Goal: Register for event/course

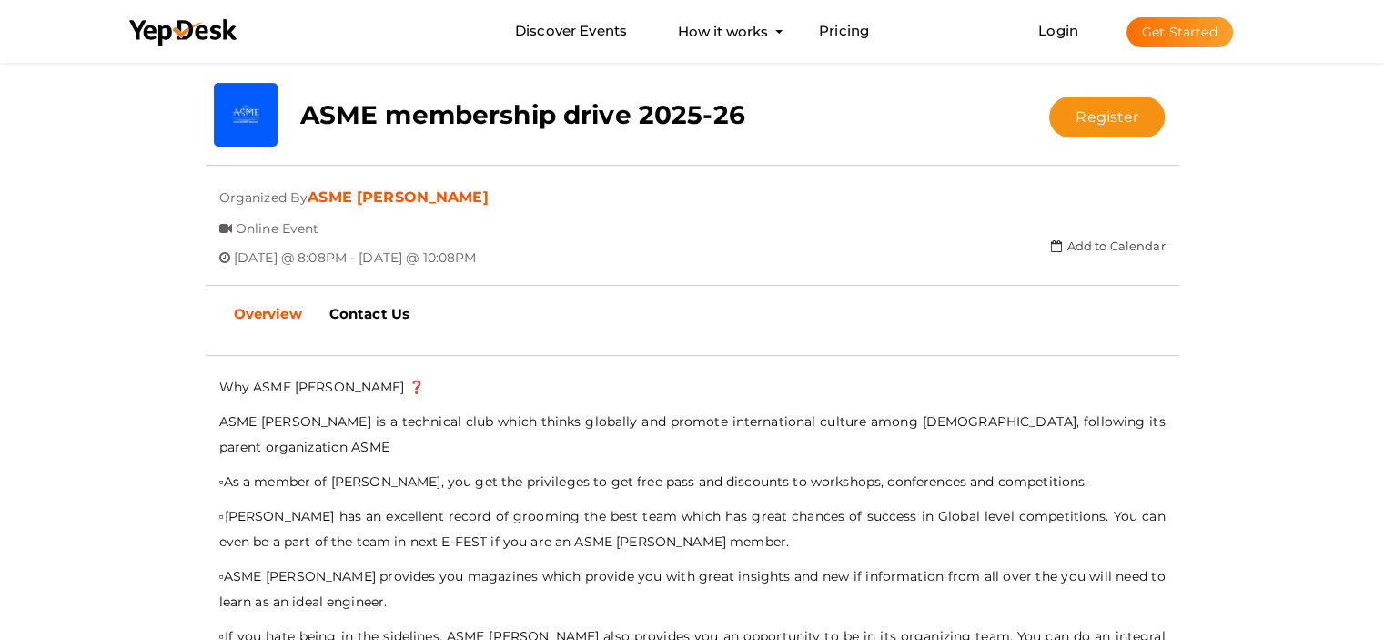
scroll to position [334, 0]
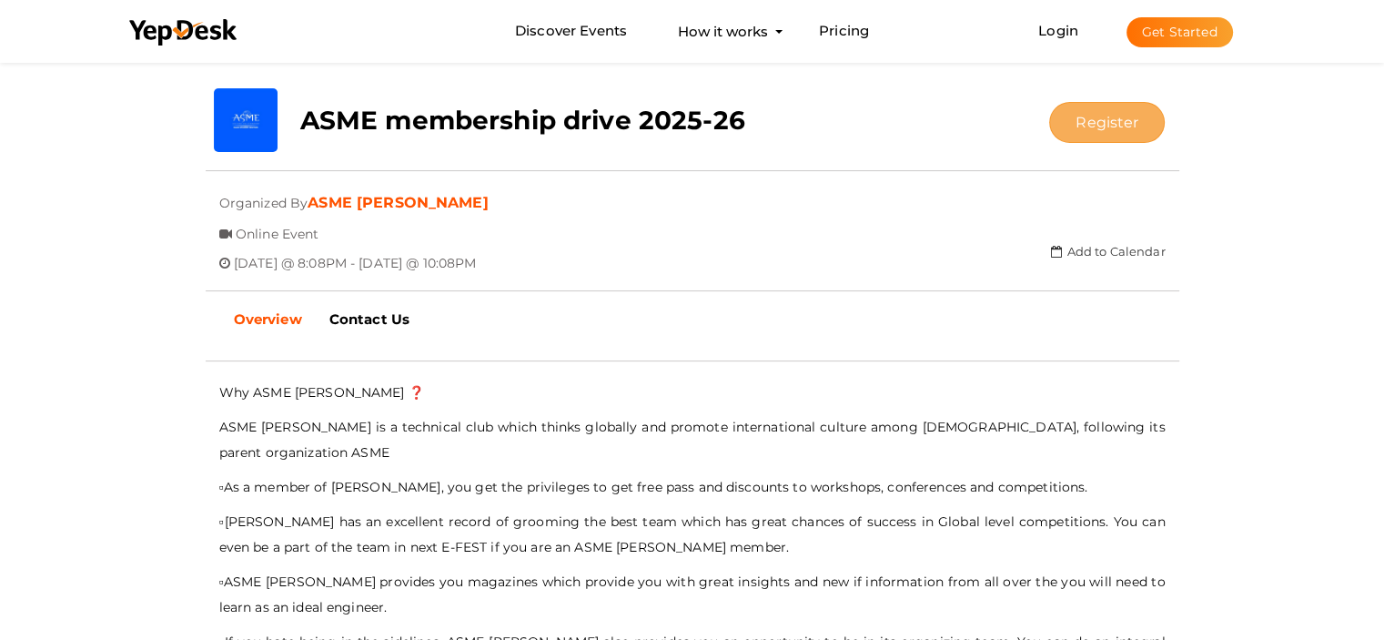
click at [1114, 115] on button "Register" at bounding box center [1107, 122] width 116 height 41
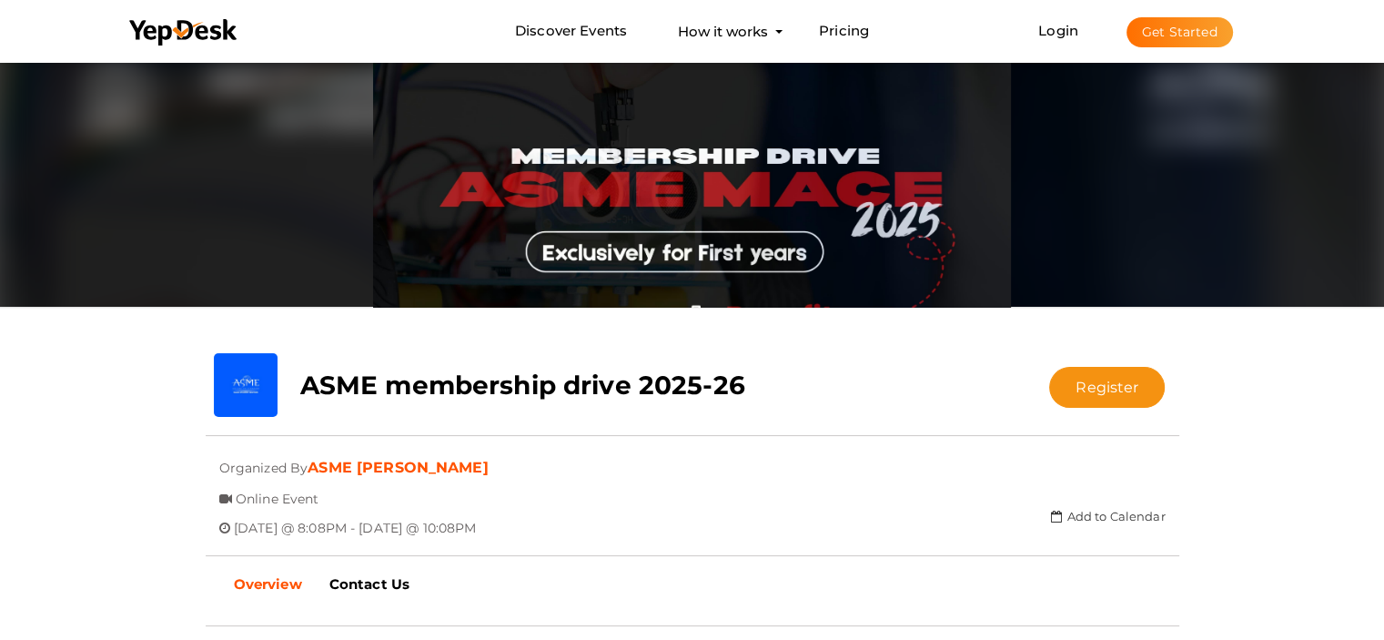
scroll to position [121, 0]
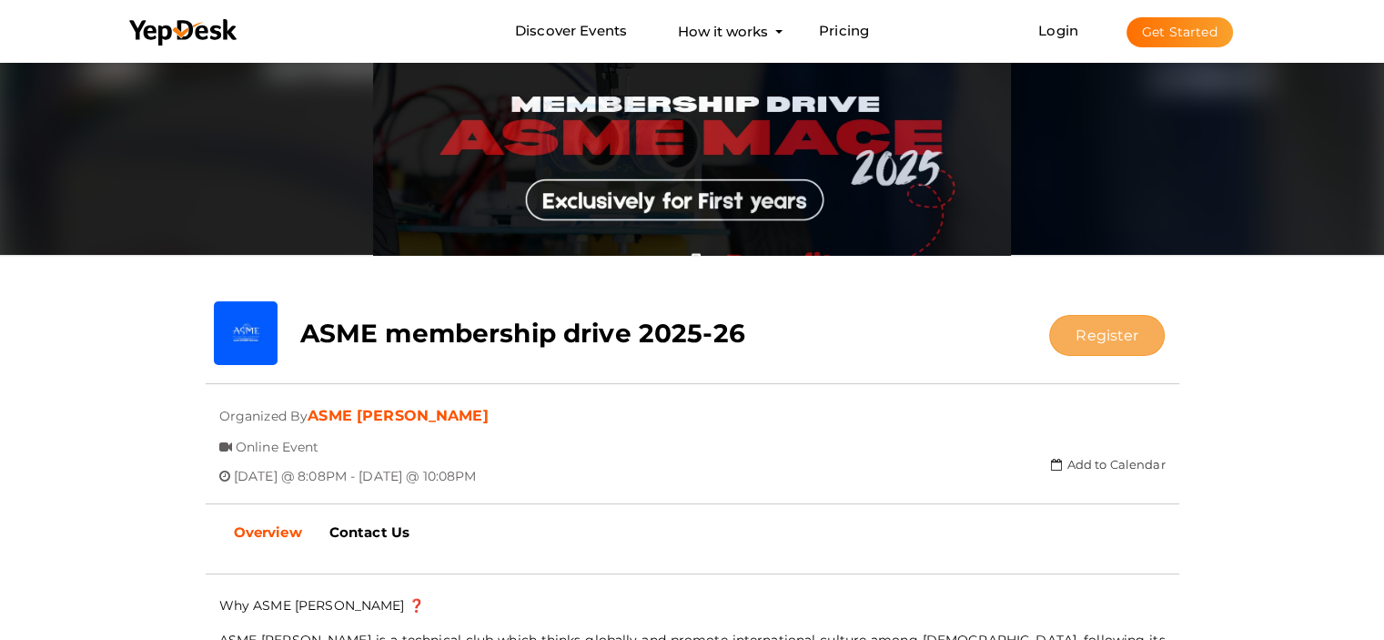
click at [1083, 324] on button "Register" at bounding box center [1107, 335] width 116 height 41
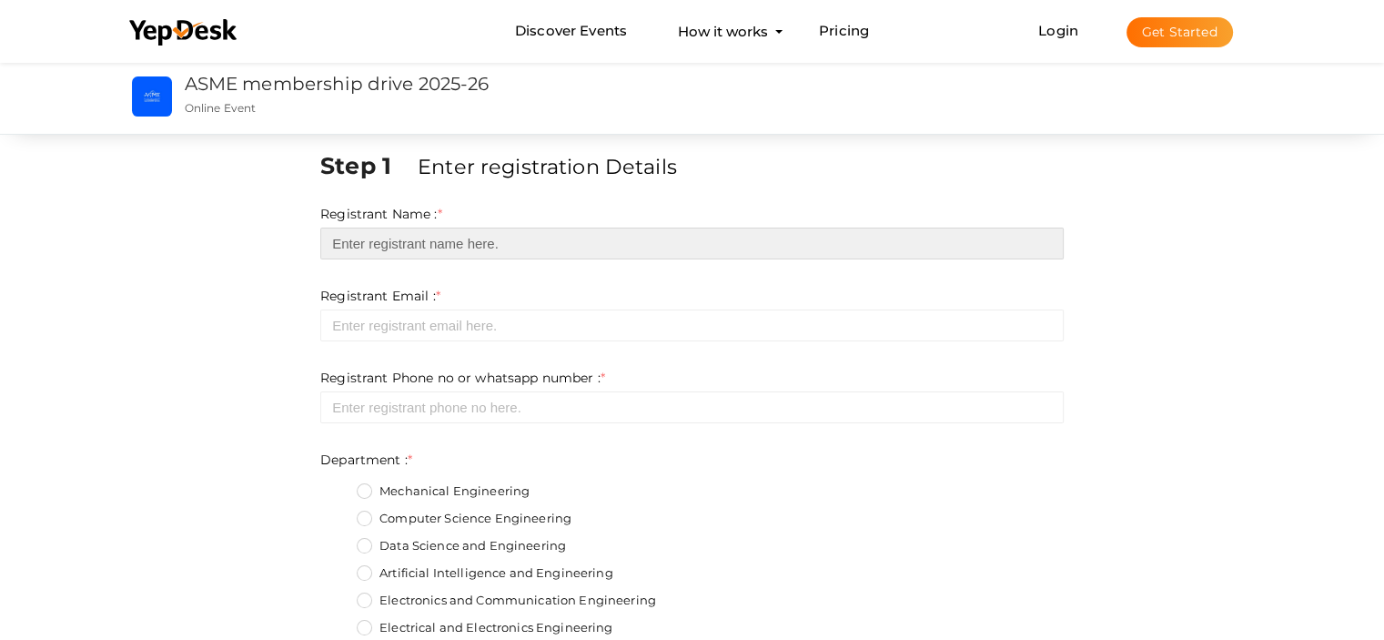
click at [761, 232] on input "text" at bounding box center [691, 243] width 743 height 32
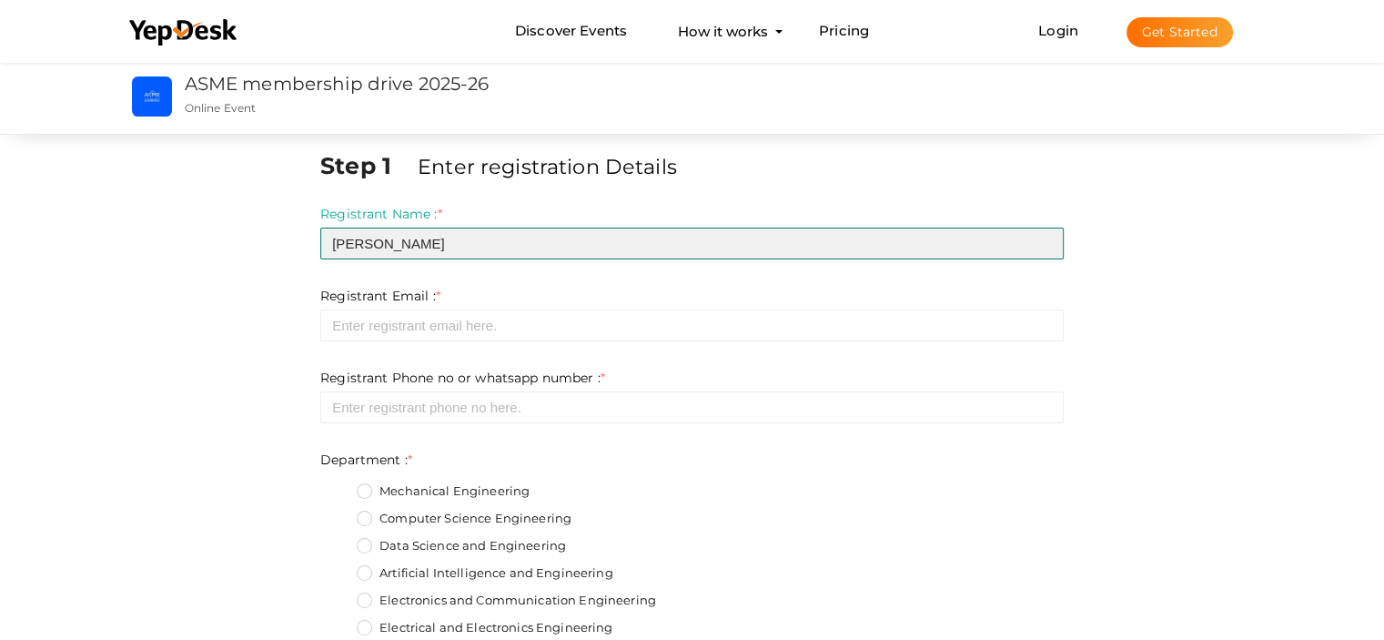
type input "M JANIL"
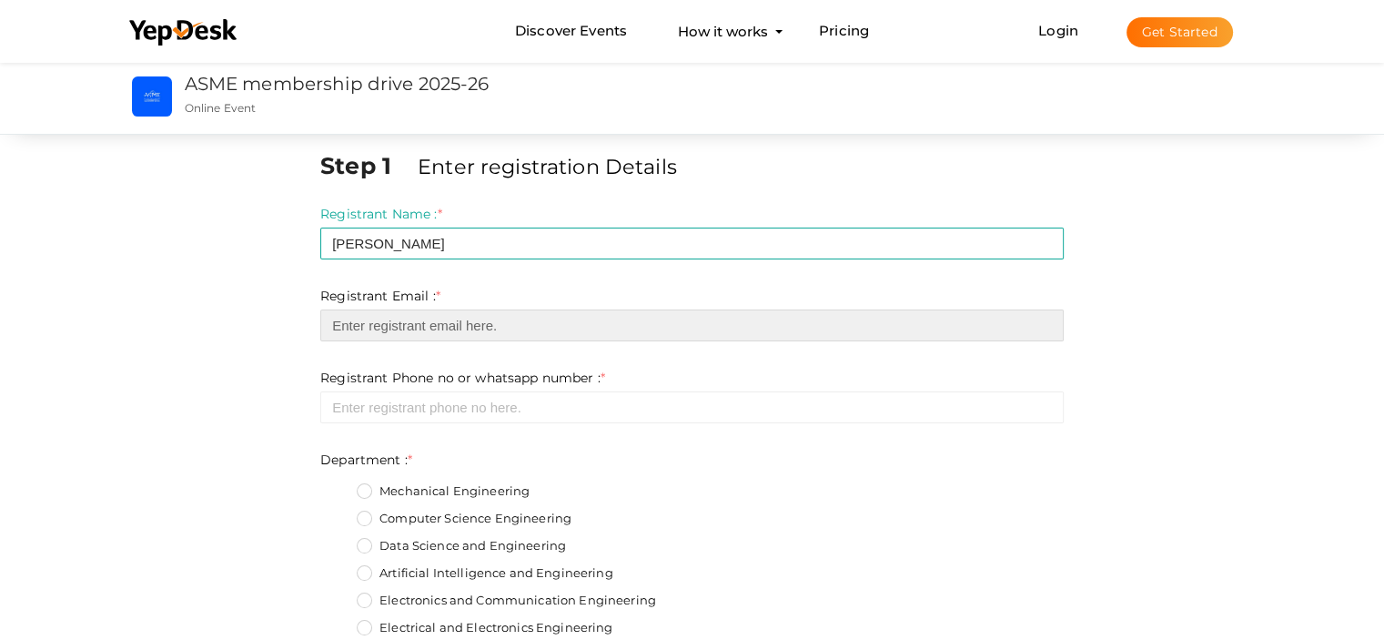
click at [649, 322] on input "email" at bounding box center [691, 325] width 743 height 32
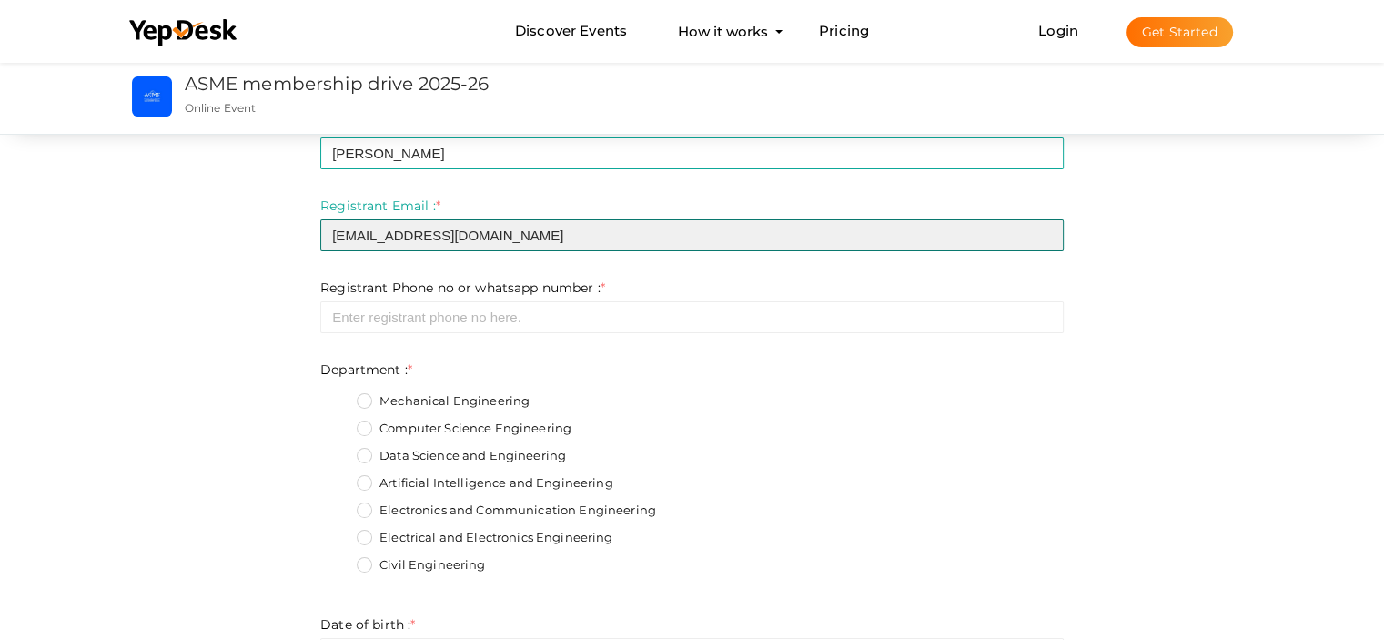
scroll to position [106, 0]
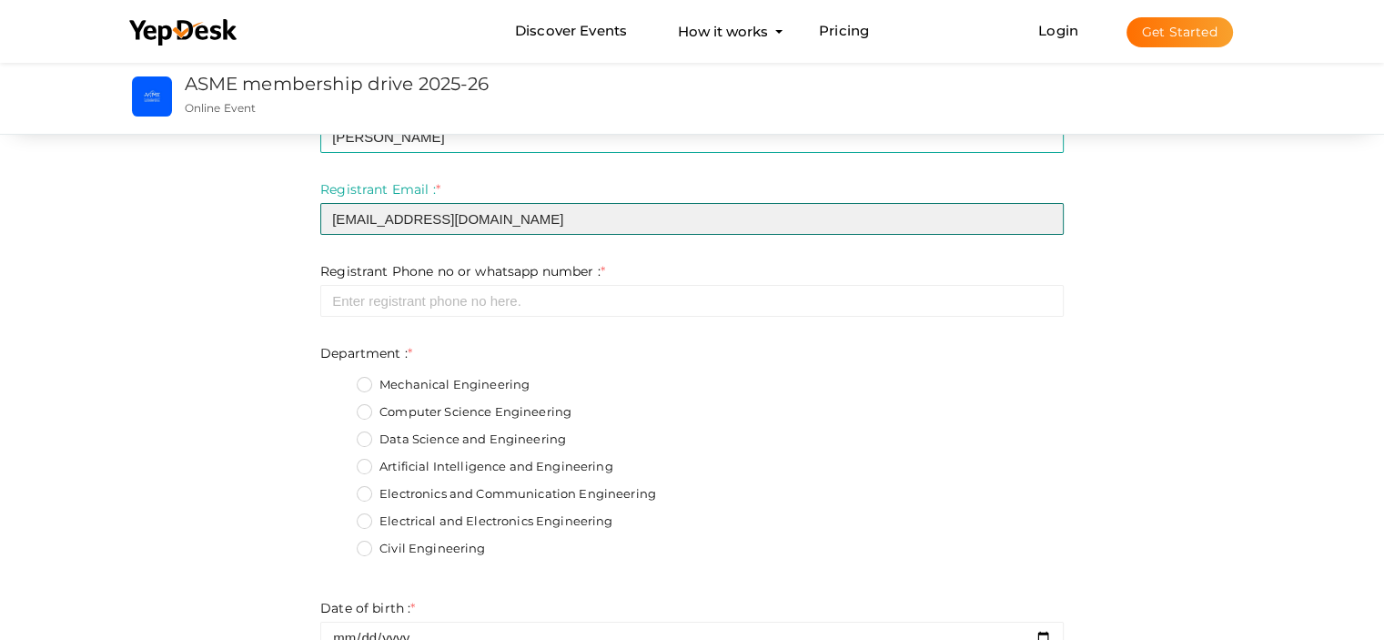
type input "janiljugal@gmail.com"
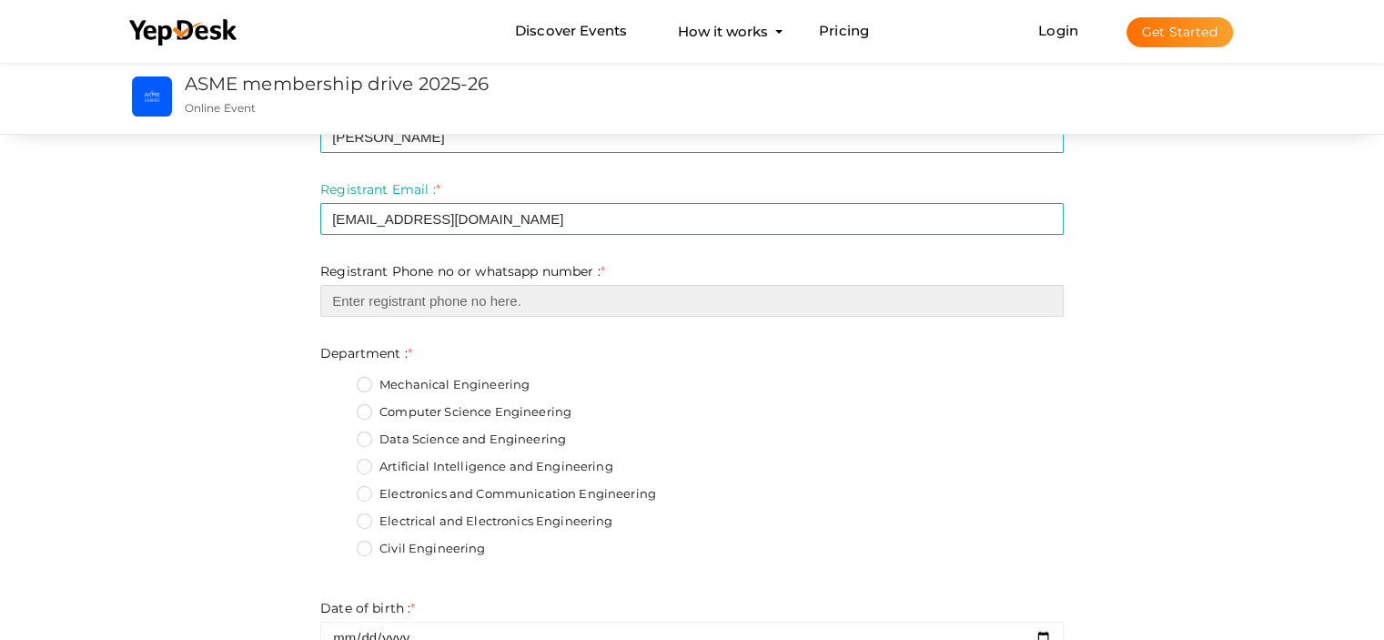
click at [620, 316] on input "number" at bounding box center [691, 301] width 743 height 32
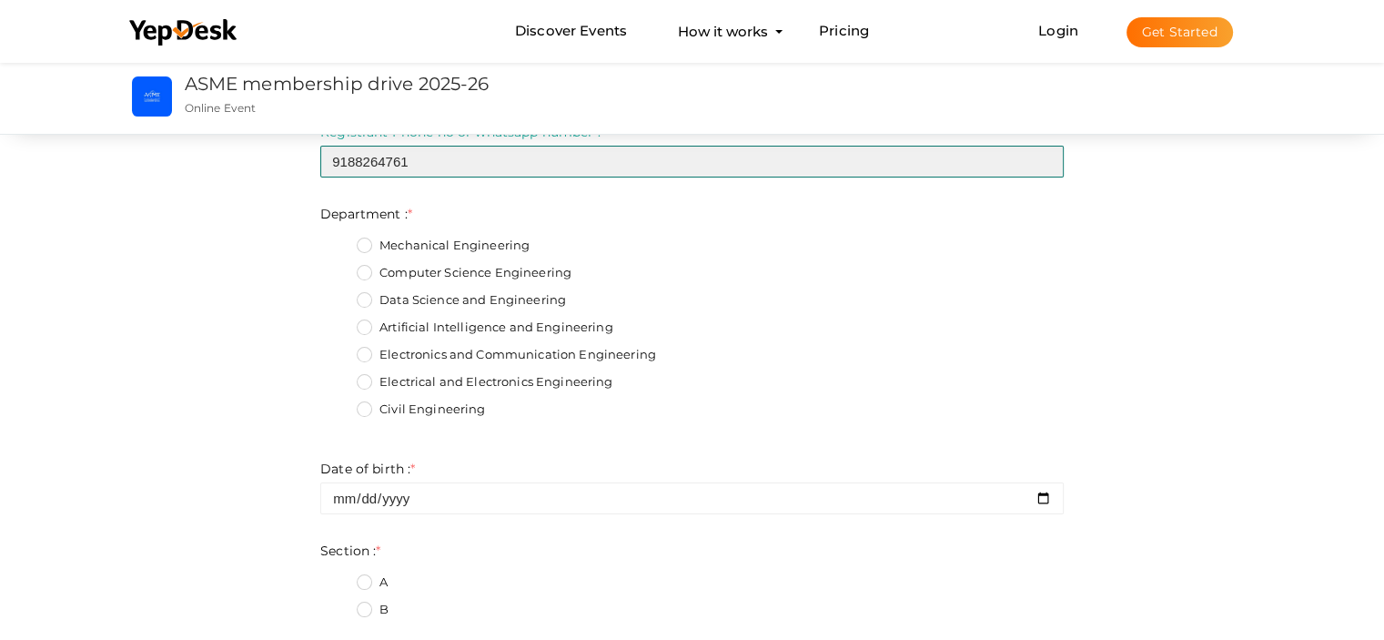
scroll to position [247, 0]
type input "9188264761"
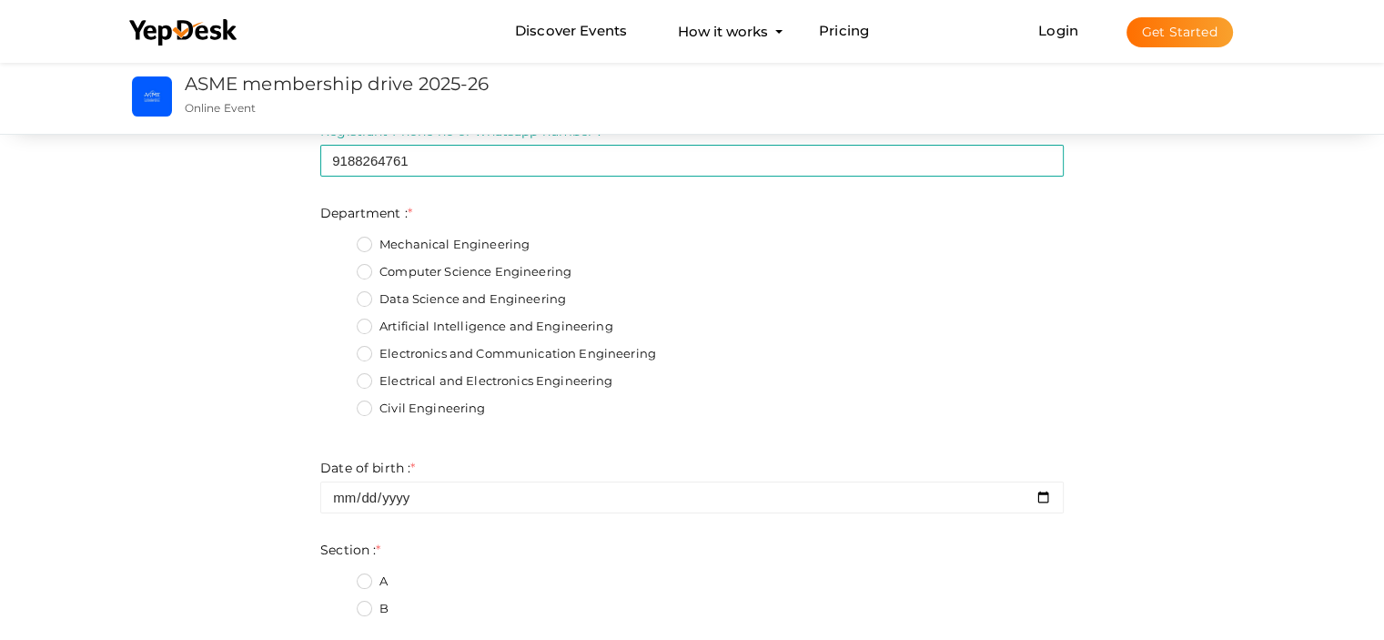
click at [429, 320] on label "Artificial Intelligence and Engineering" at bounding box center [485, 327] width 256 height 18
click at [339, 321] on input "Artificial Intelligence and Engineering" at bounding box center [339, 321] width 0 height 0
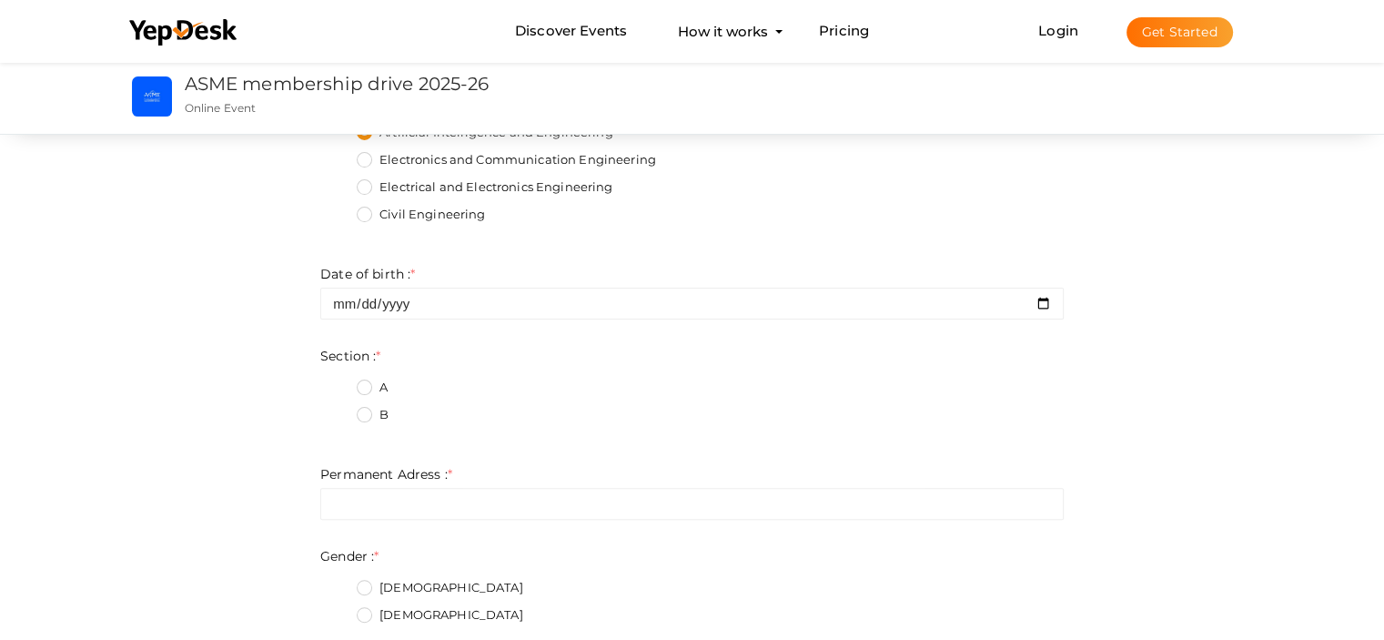
scroll to position [460, 0]
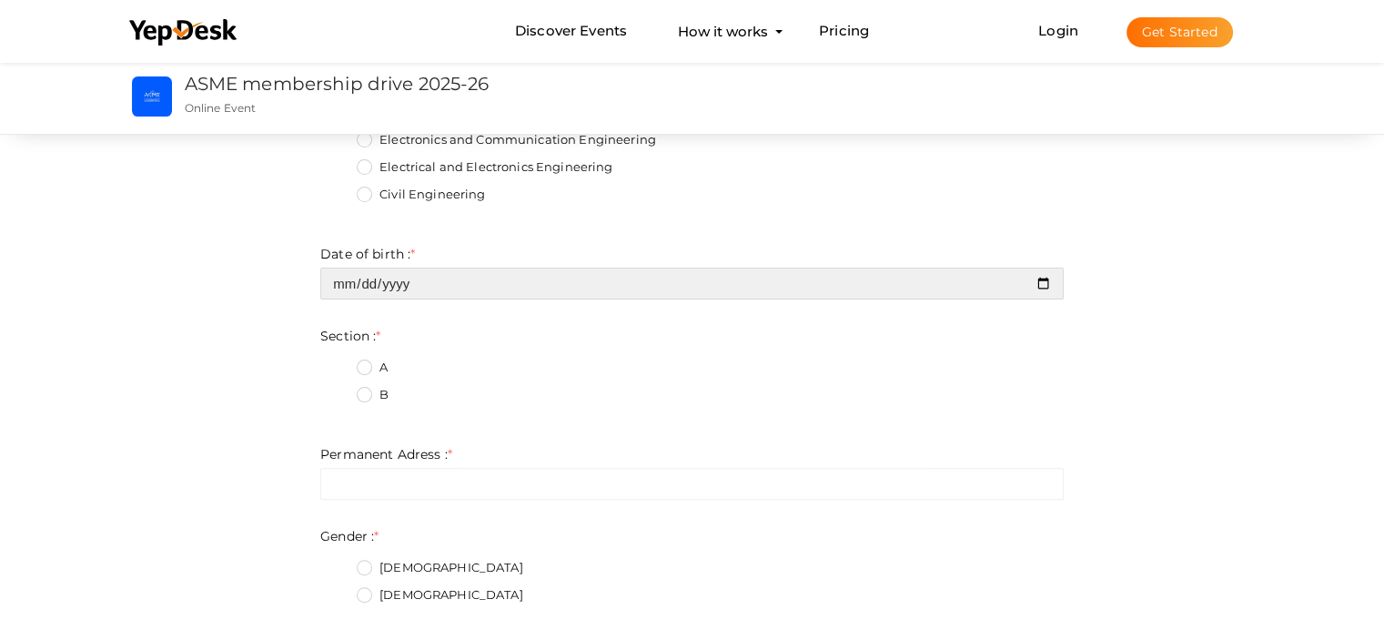
click at [418, 289] on input "date" at bounding box center [691, 284] width 743 height 32
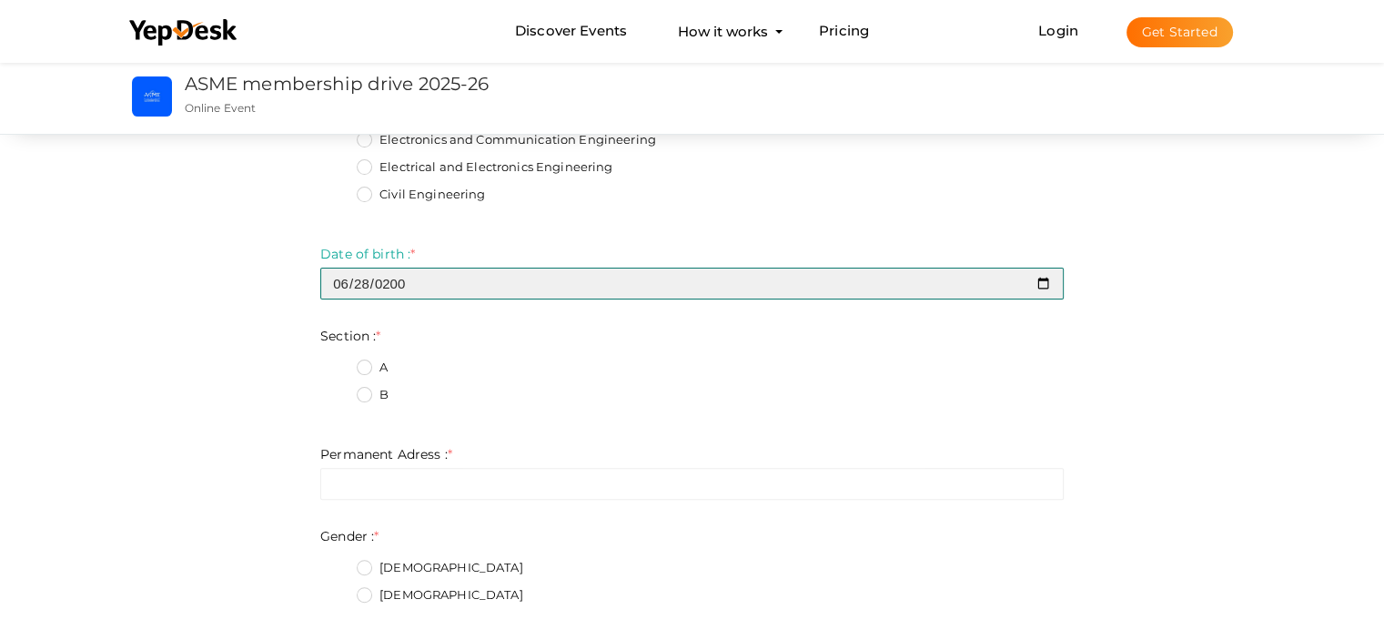
type input "2006-06-28"
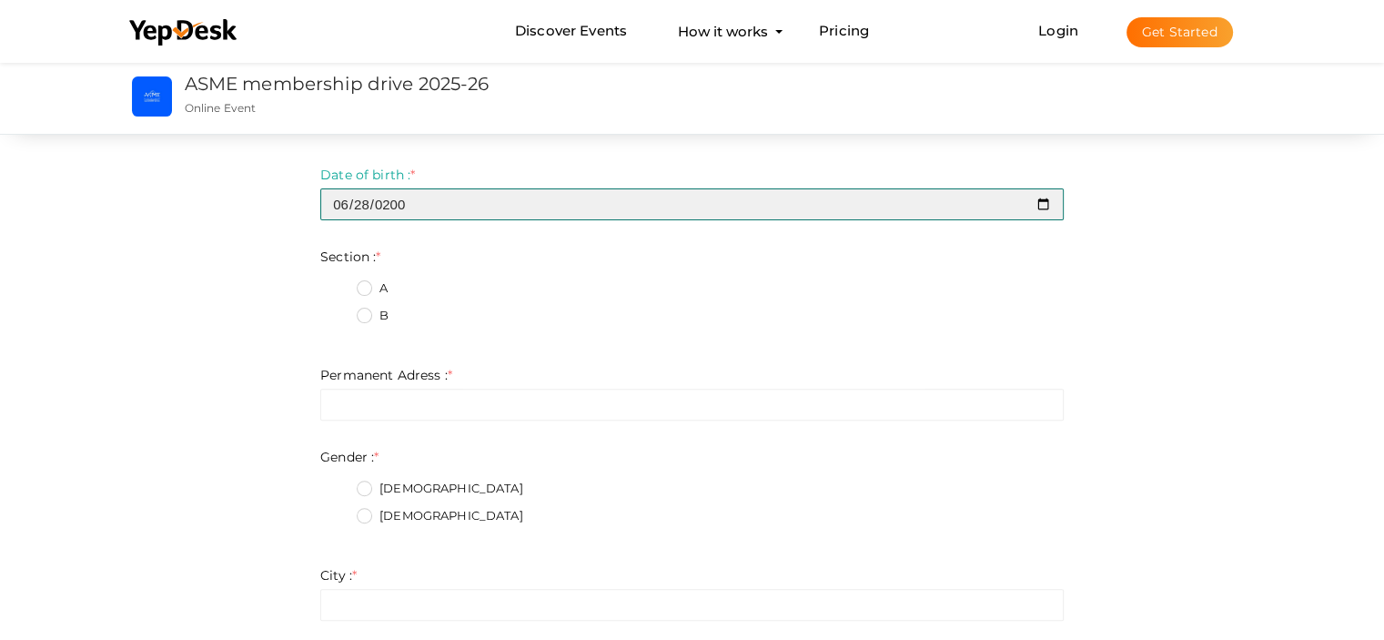
scroll to position [570, 0]
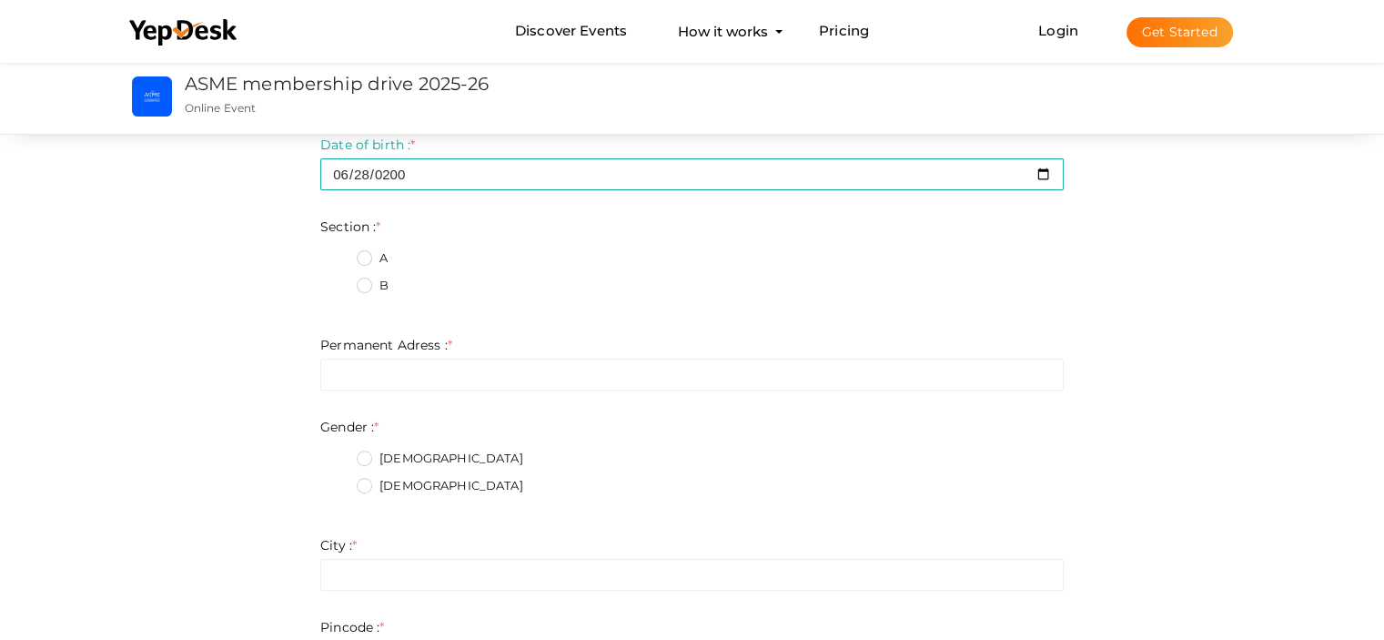
click at [371, 261] on label "A" at bounding box center [372, 258] width 31 height 18
click at [339, 253] on input "A" at bounding box center [339, 253] width 0 height 0
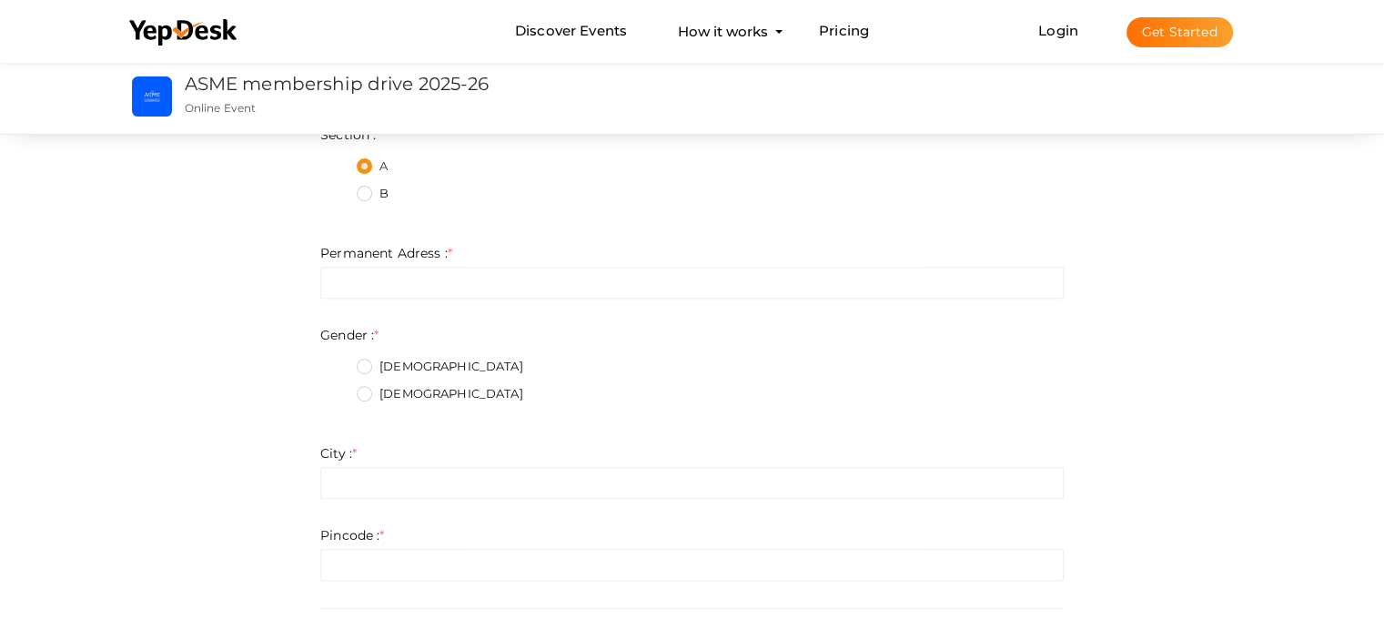
scroll to position [665, 0]
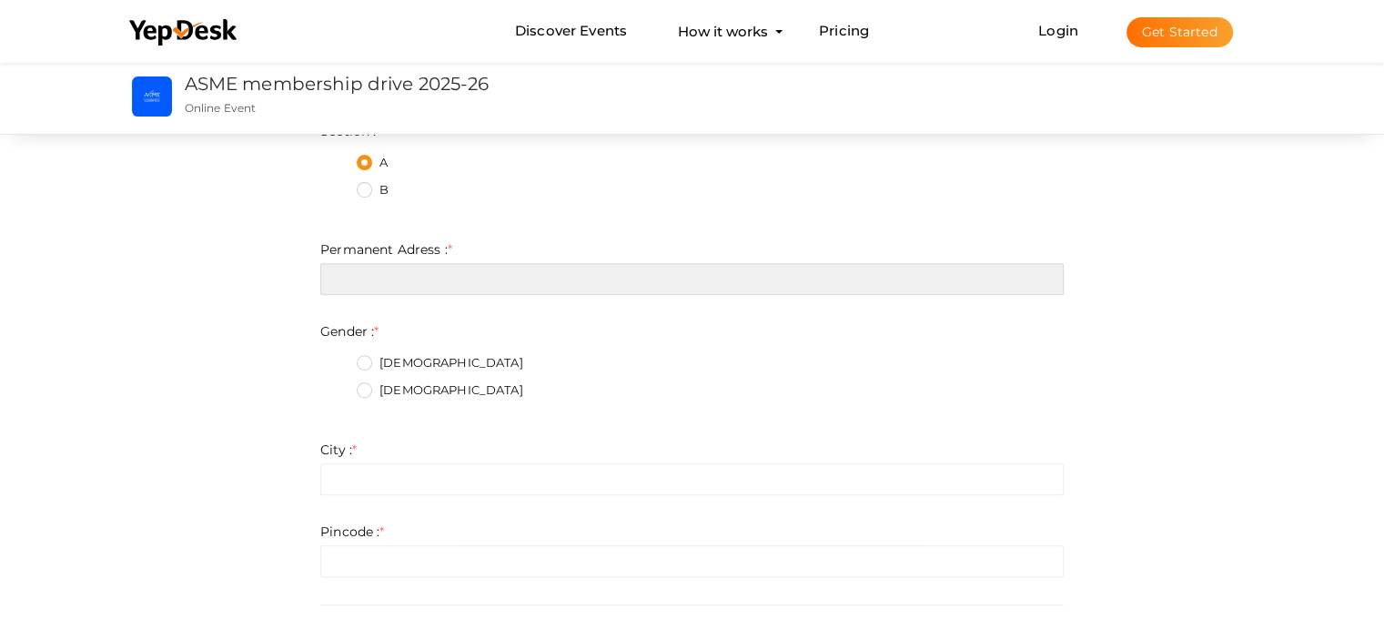
click at [462, 288] on input "text" at bounding box center [691, 279] width 743 height 32
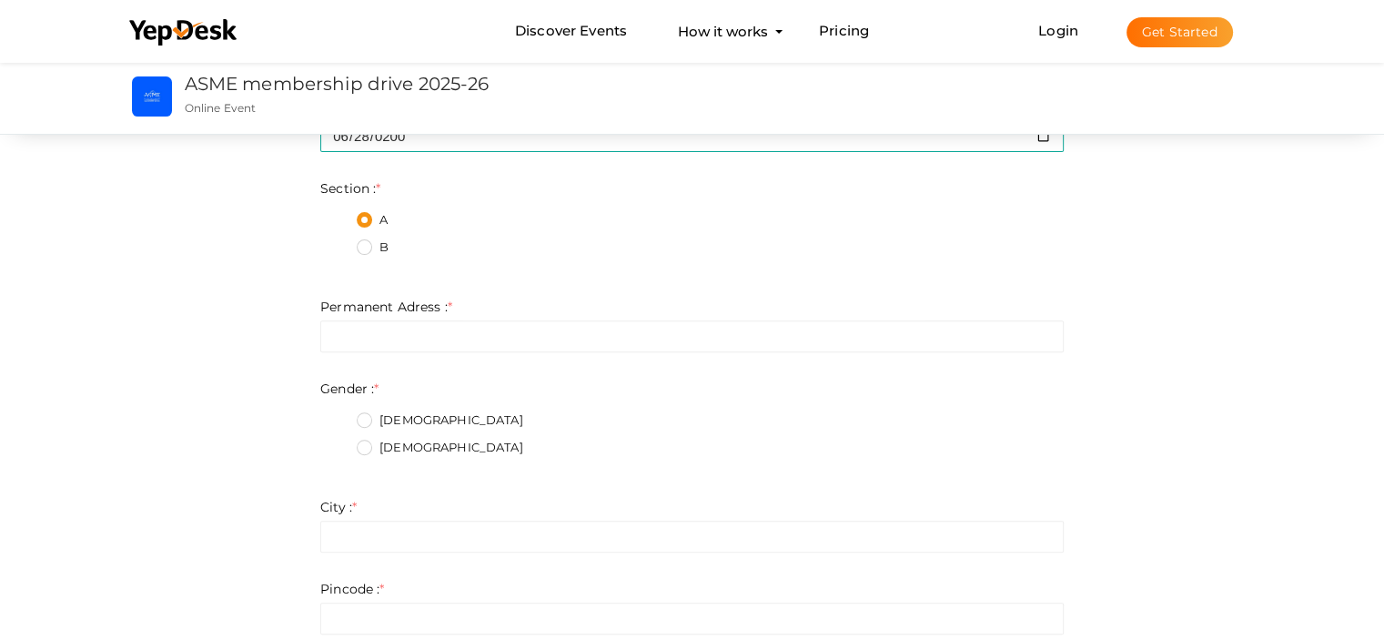
scroll to position [636, 0]
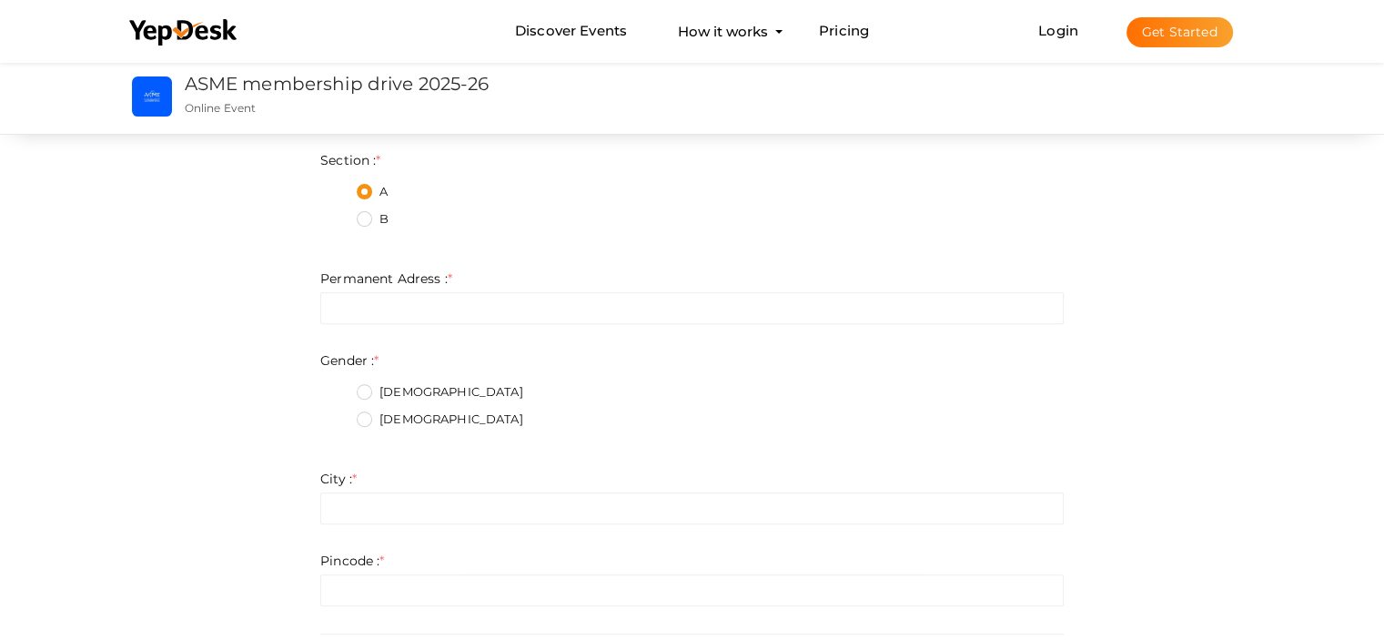
click at [389, 410] on label "Female" at bounding box center [440, 419] width 167 height 18
click at [339, 414] on input "Female" at bounding box center [339, 414] width 0 height 0
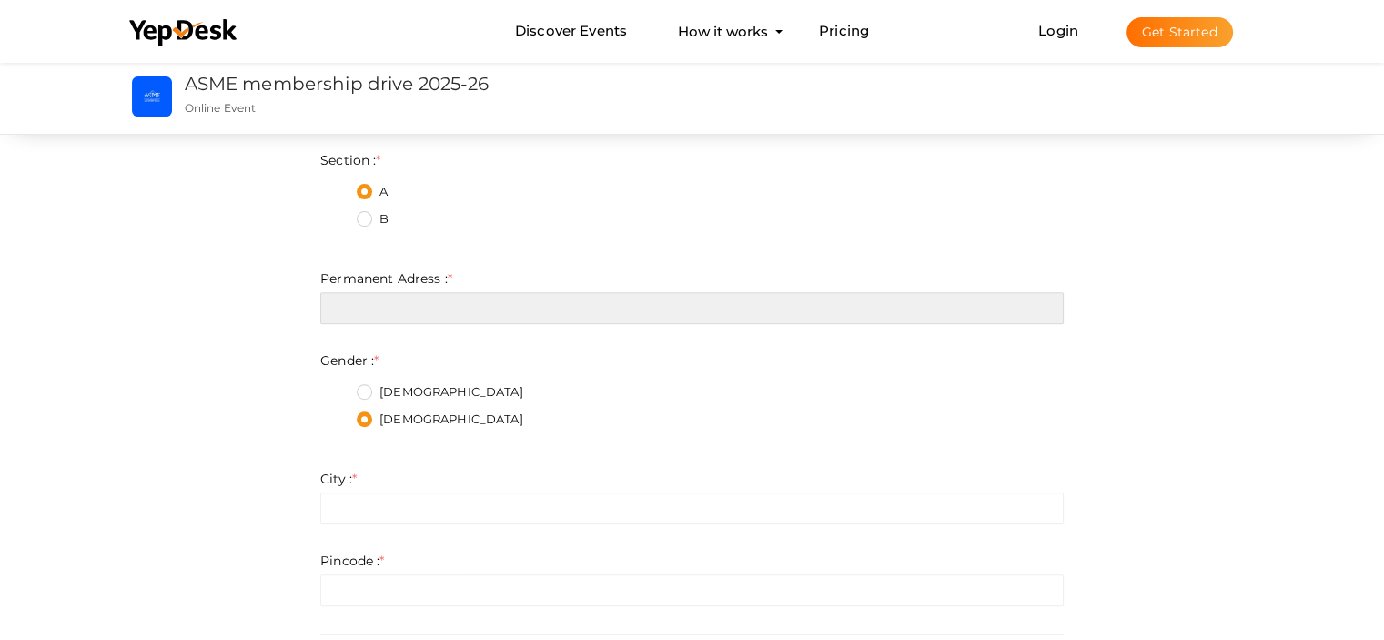
click at [433, 307] on input "text" at bounding box center [691, 308] width 743 height 32
type input "h"
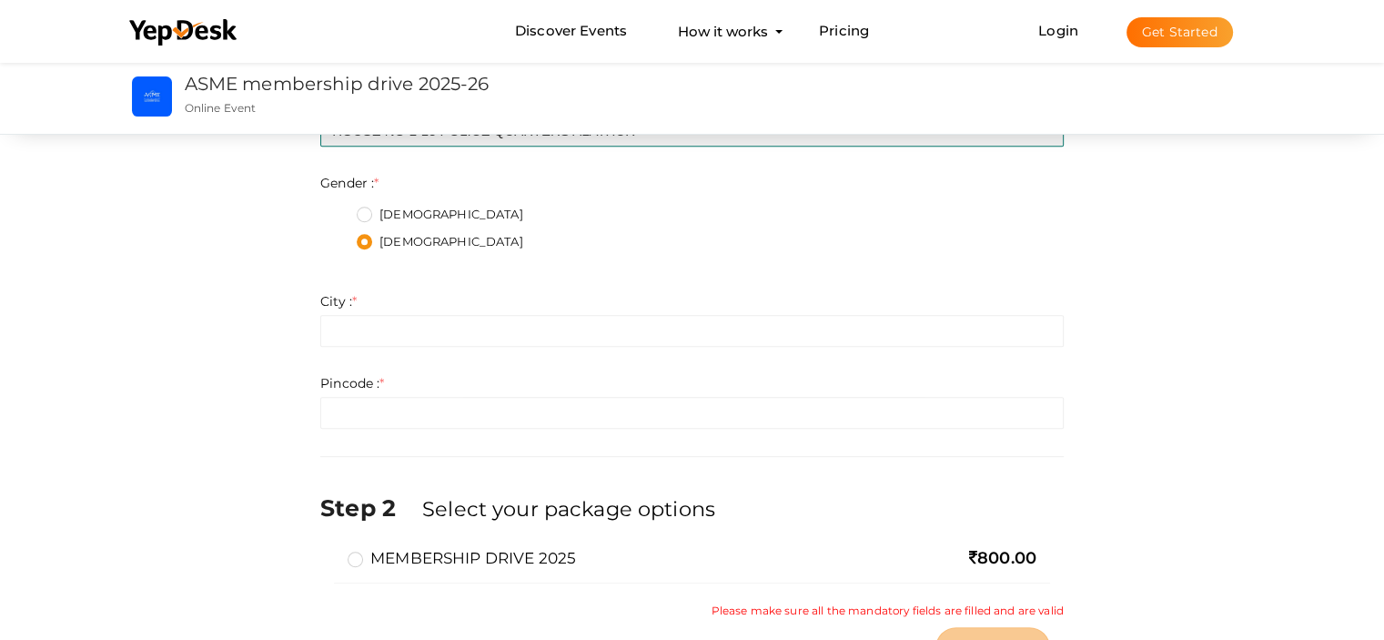
scroll to position [837, 0]
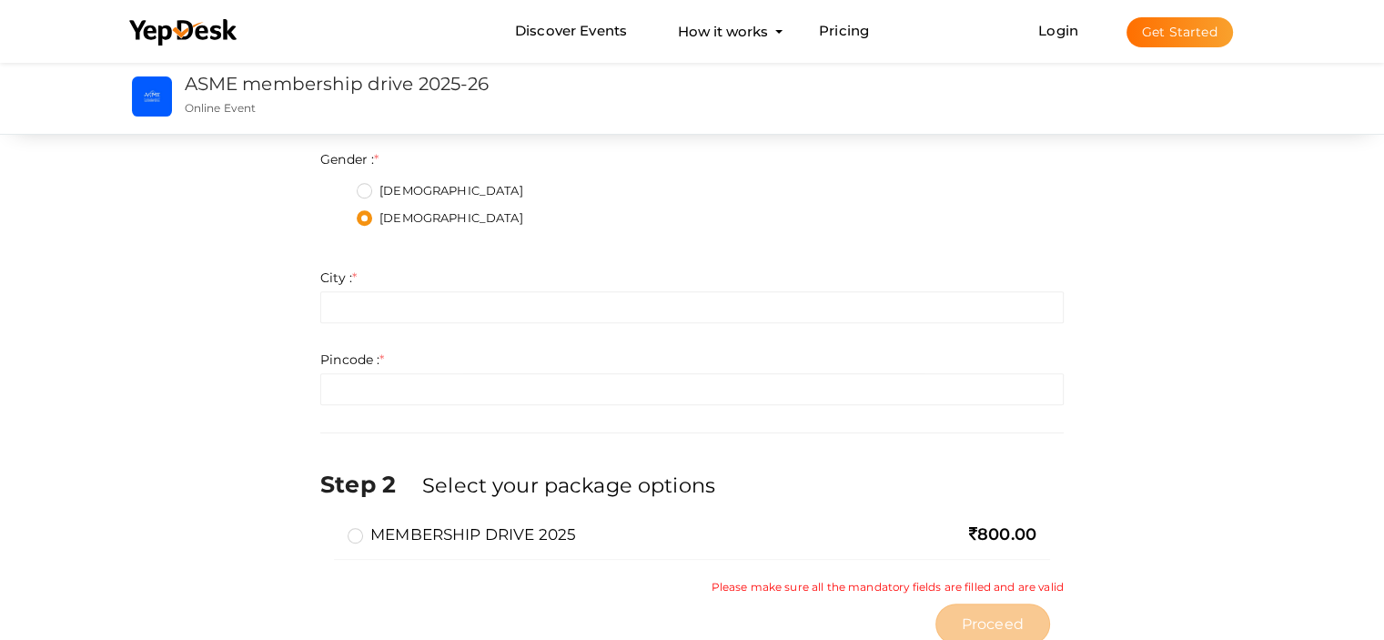
type input "HOUSE NO L-13 POLICE QUARTERS ALATHUR"
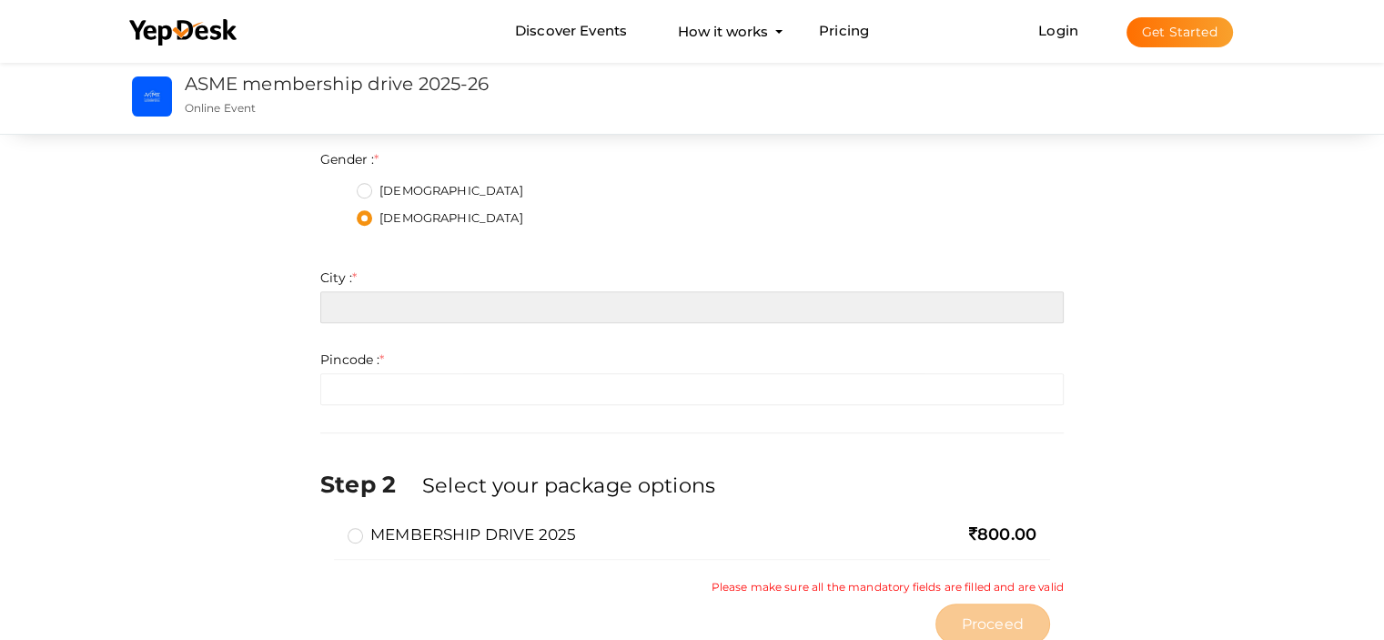
click at [430, 313] on input "text" at bounding box center [691, 307] width 743 height 32
type input "ALATHUR, PALAKKAD"
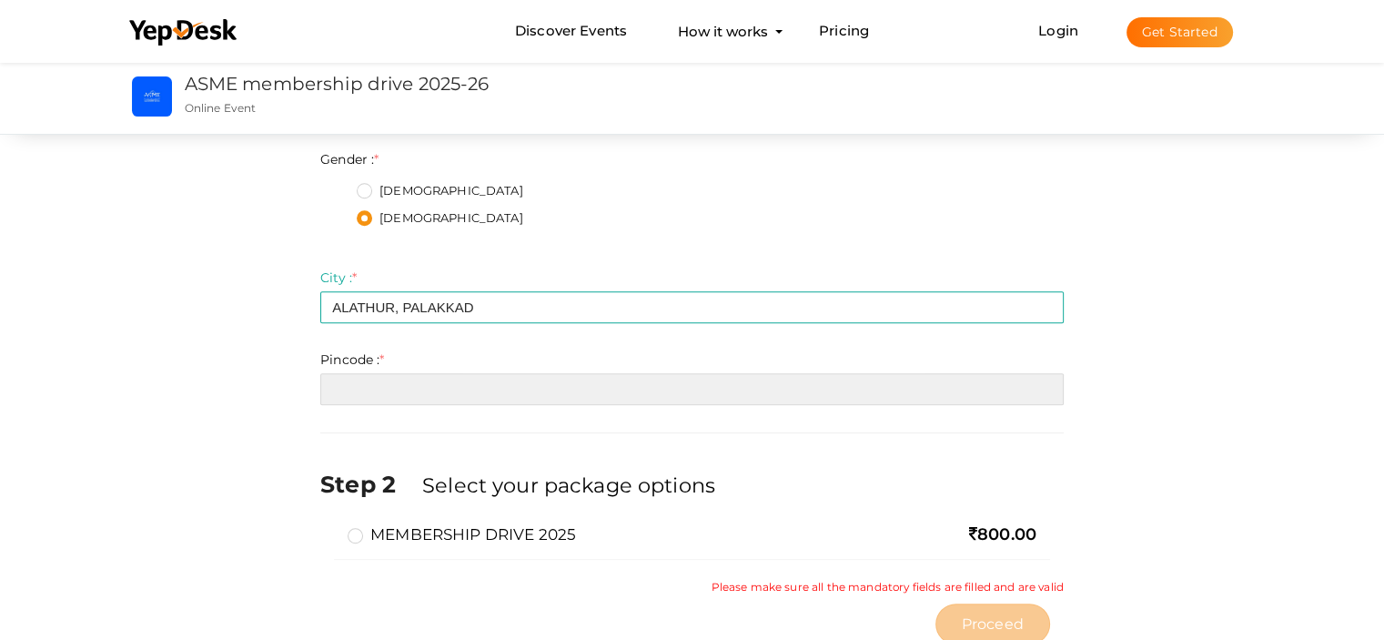
click at [385, 379] on input "number" at bounding box center [691, 389] width 743 height 32
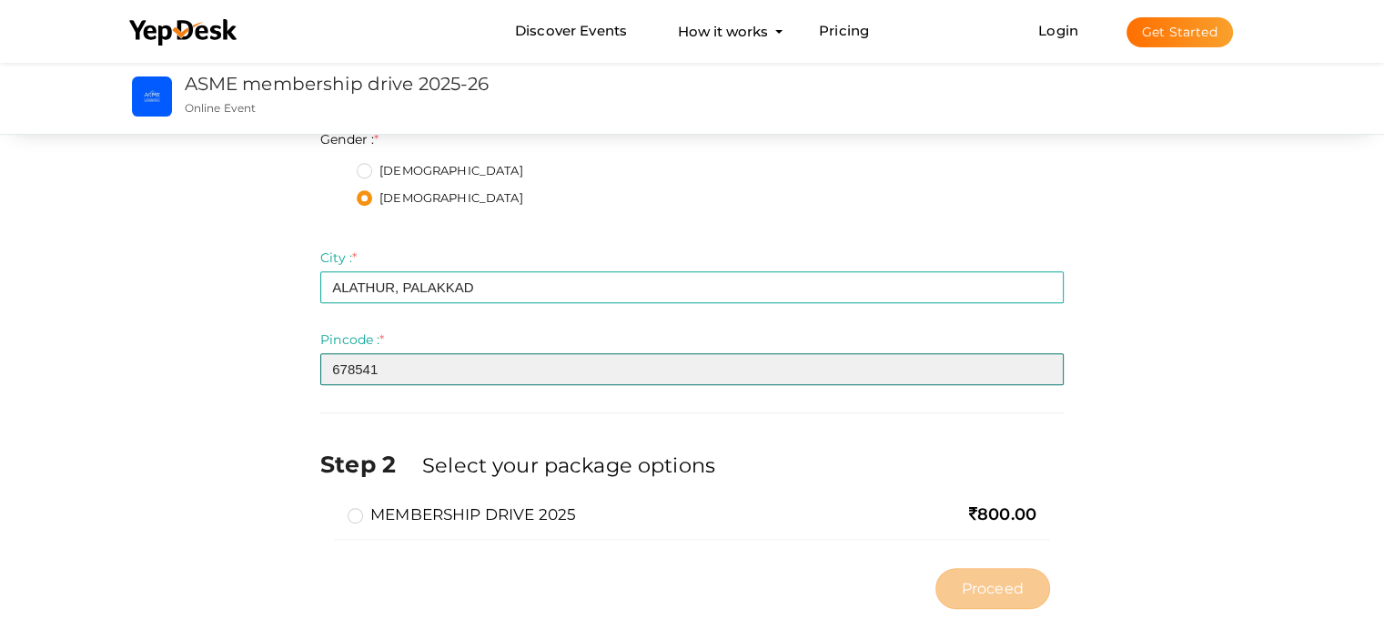
scroll to position [858, 0]
type input "678541"
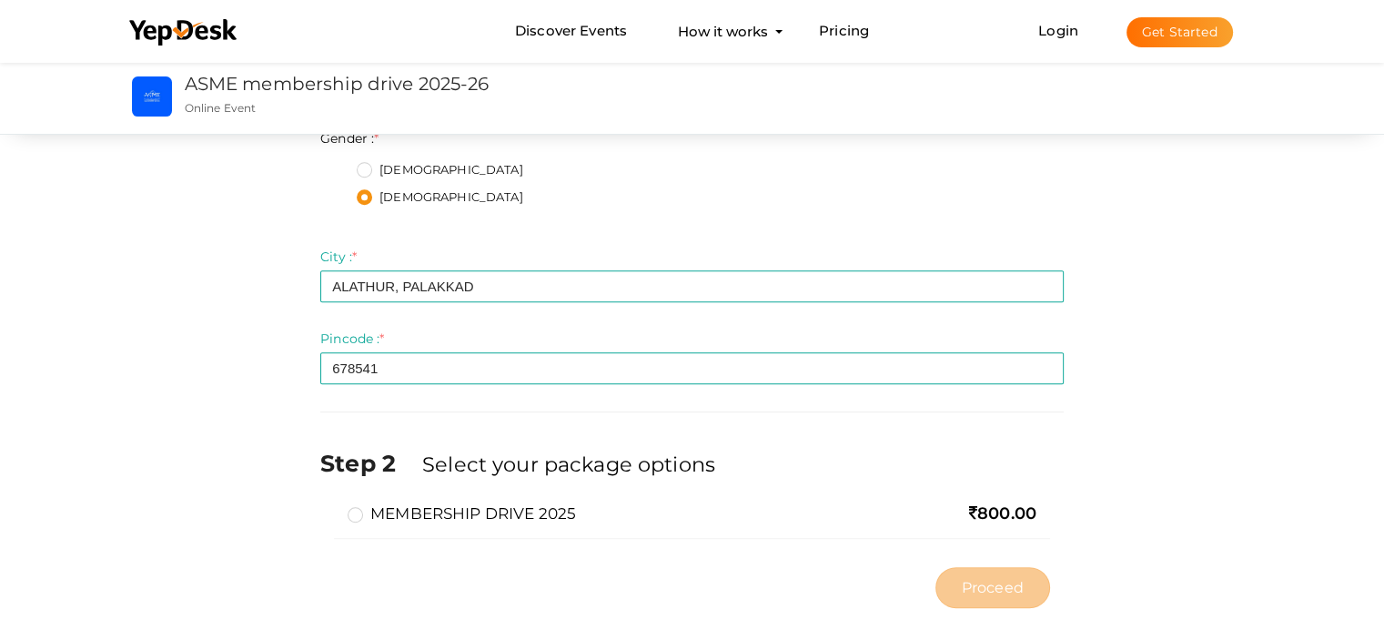
click at [360, 509] on label "MEMBERSHIP DRIVE 2025" at bounding box center [462, 513] width 228 height 22
click at [329, 506] on input "MEMBERSHIP DRIVE 2025" at bounding box center [329, 506] width 0 height 0
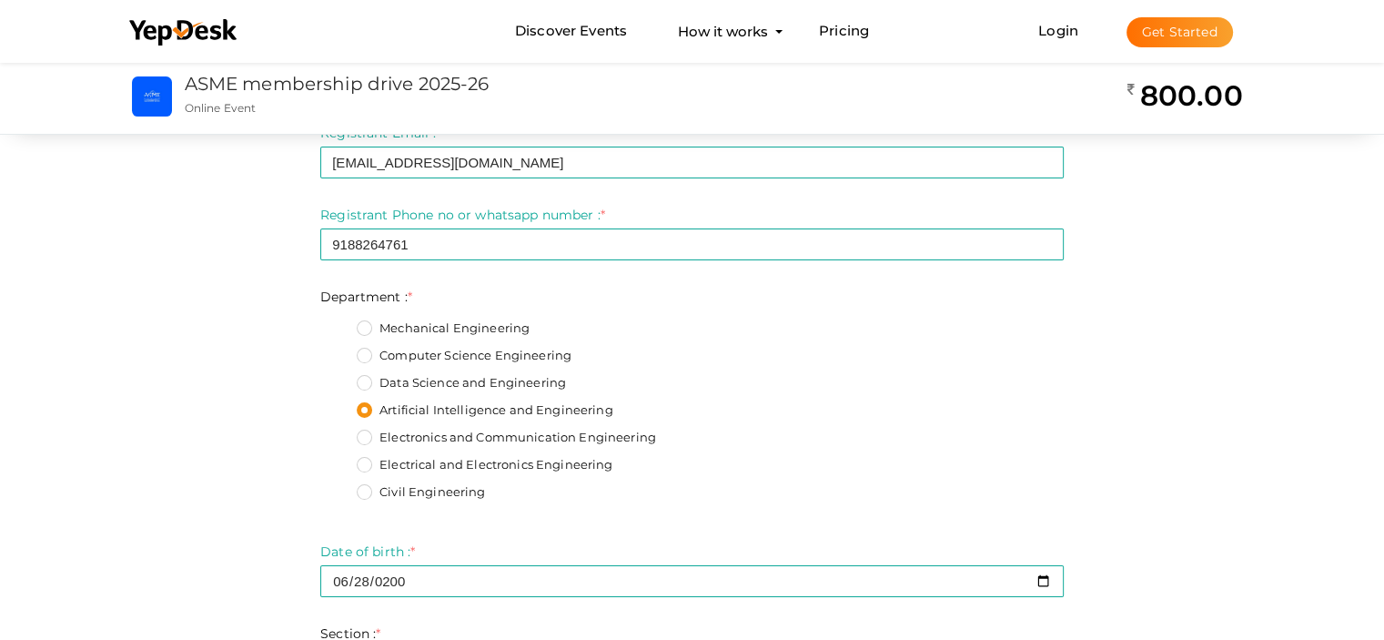
scroll to position [206, 0]
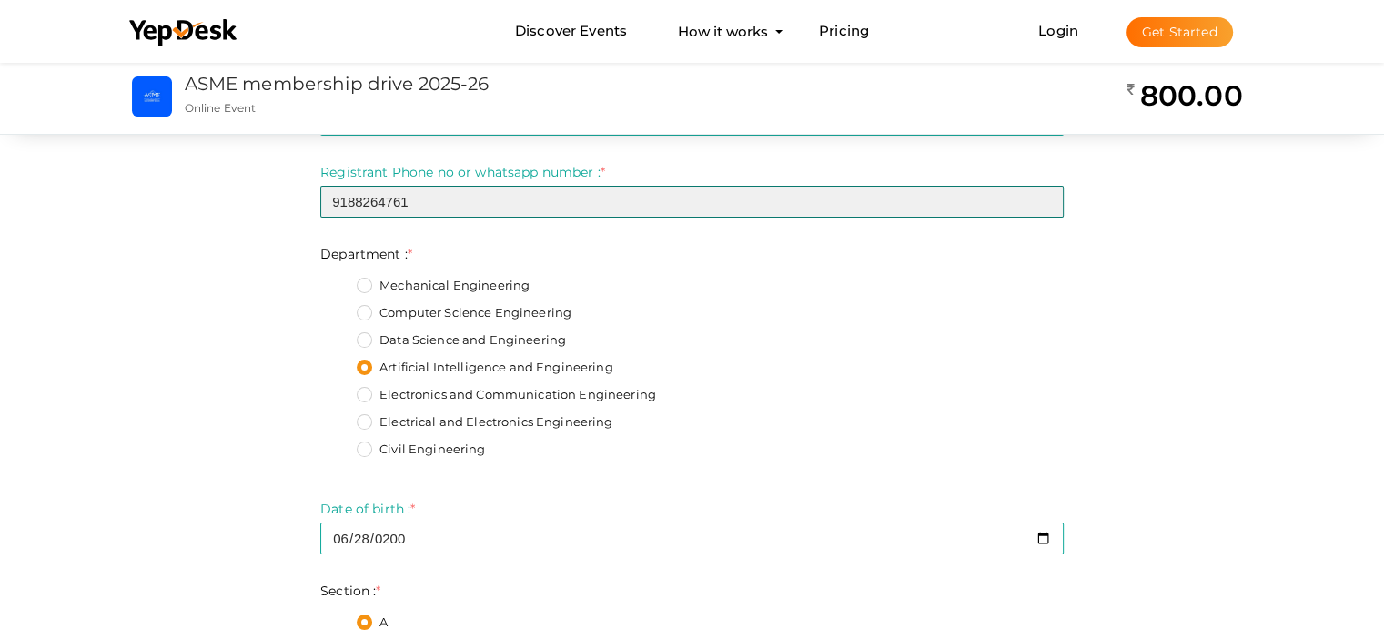
click at [443, 207] on input "9188264761" at bounding box center [691, 202] width 743 height 32
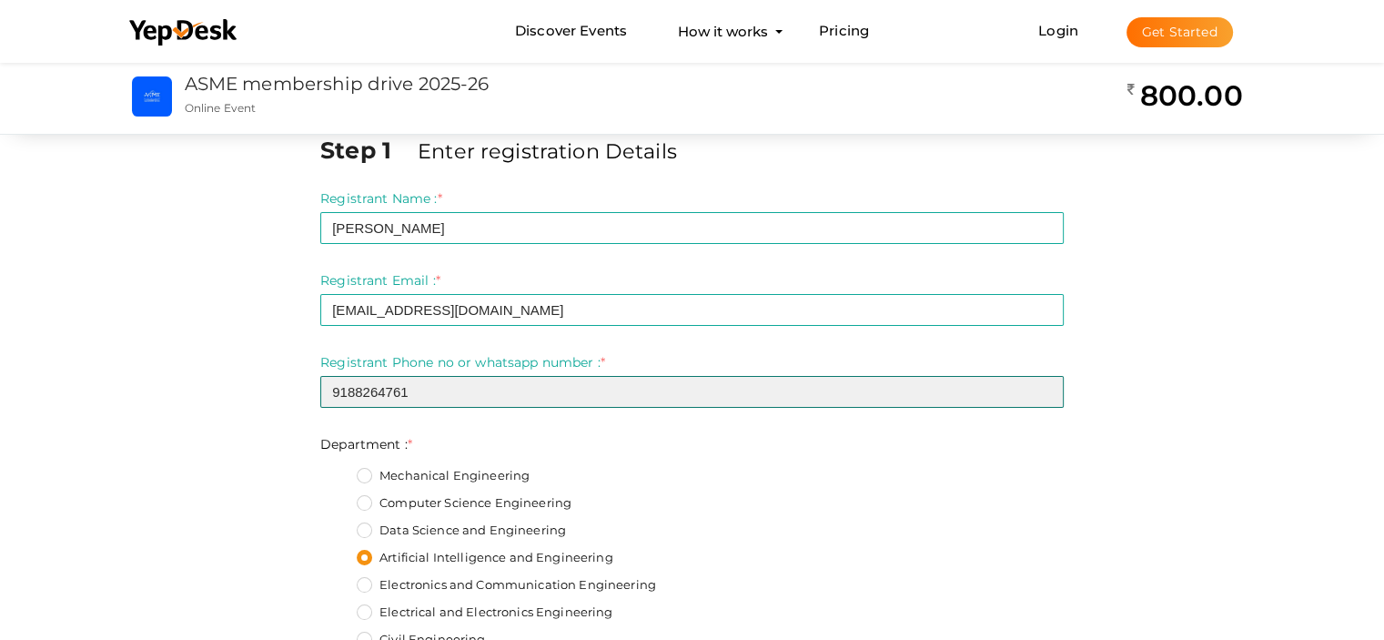
scroll to position [0, 0]
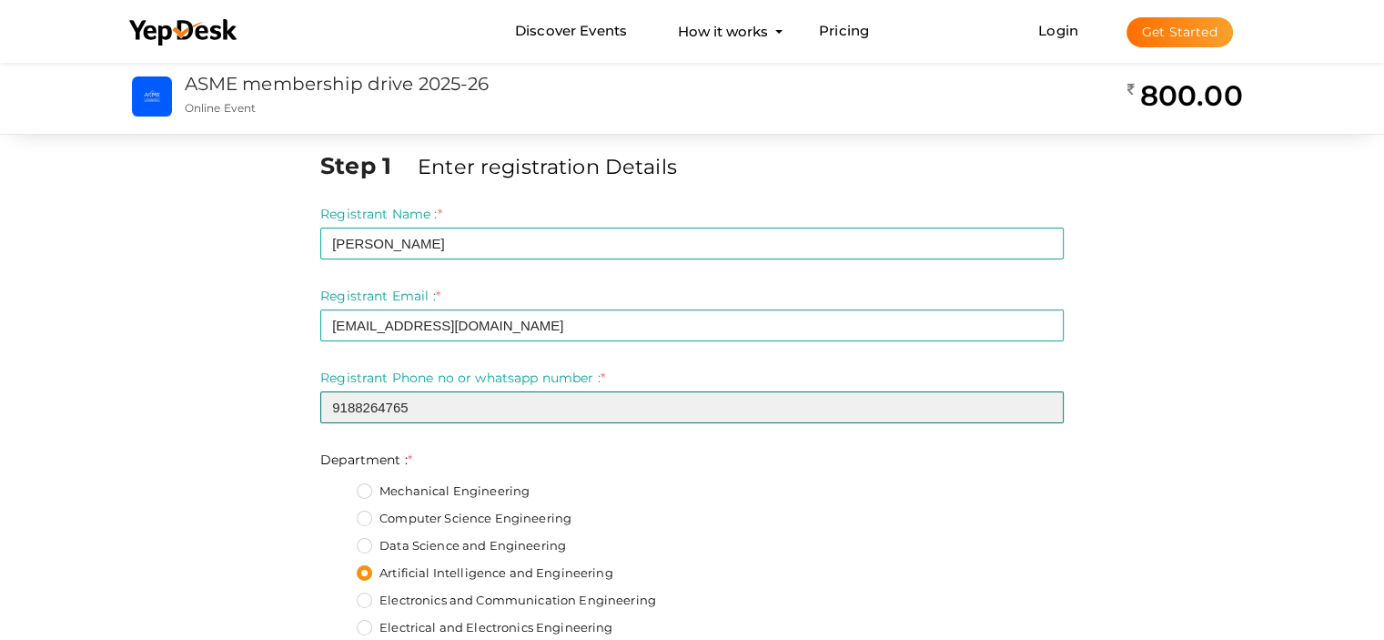
click at [617, 411] on input "9188264765" at bounding box center [691, 407] width 743 height 32
click at [1045, 403] on input "9188264766" at bounding box center [691, 407] width 743 height 32
click at [1045, 403] on input "9188264767" at bounding box center [691, 407] width 743 height 32
click at [1045, 403] on input "9188264768" at bounding box center [691, 407] width 743 height 32
click at [1045, 414] on input "9188264767" at bounding box center [691, 407] width 743 height 32
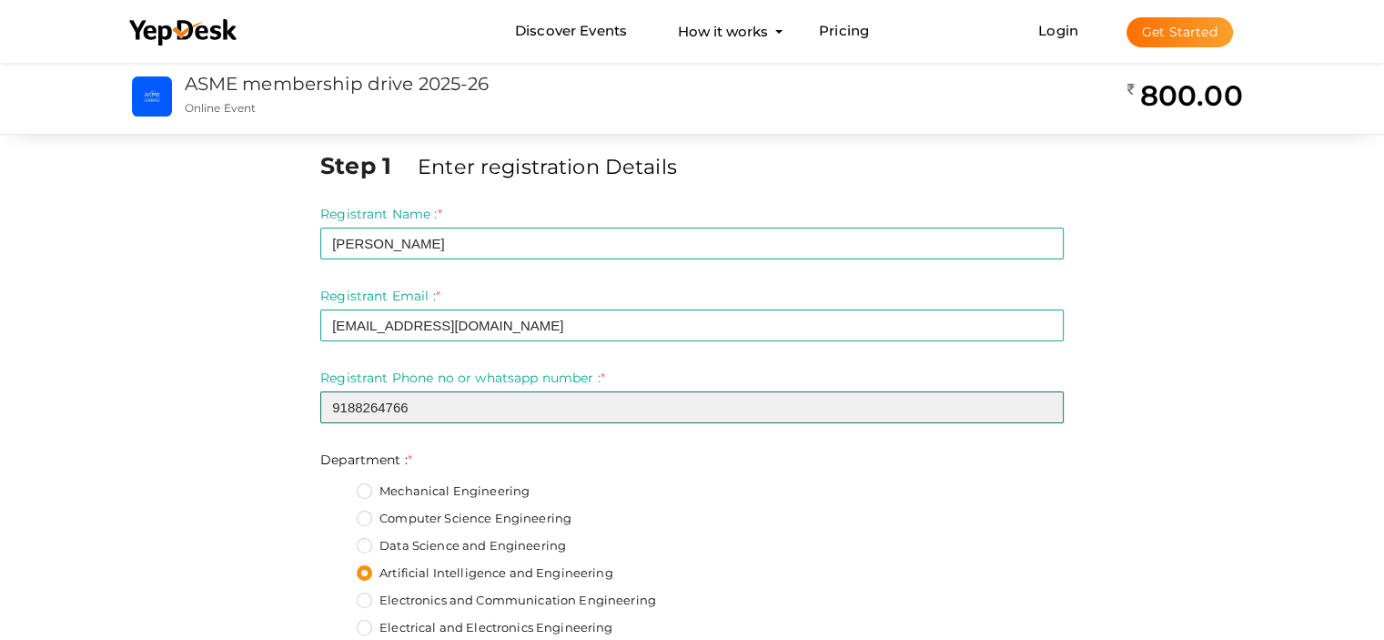
click at [1045, 414] on input "9188264766" at bounding box center [691, 407] width 743 height 32
click at [1045, 414] on input "9188264765" at bounding box center [691, 407] width 743 height 32
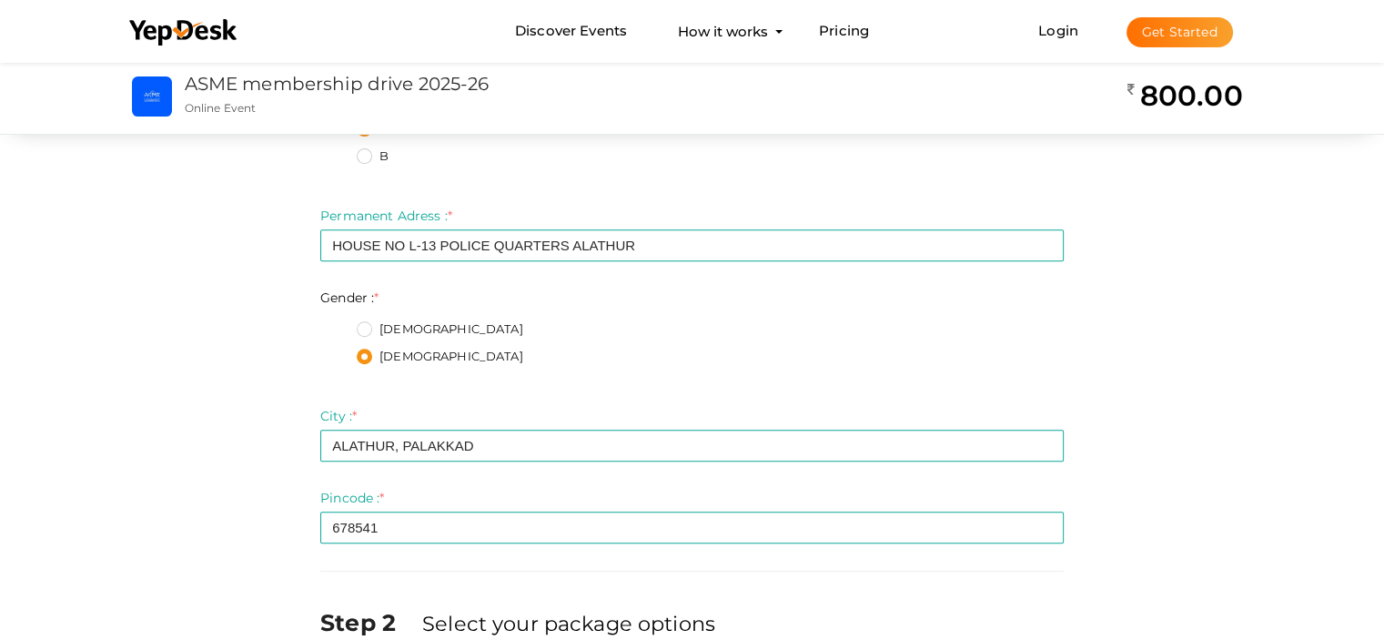
scroll to position [727, 0]
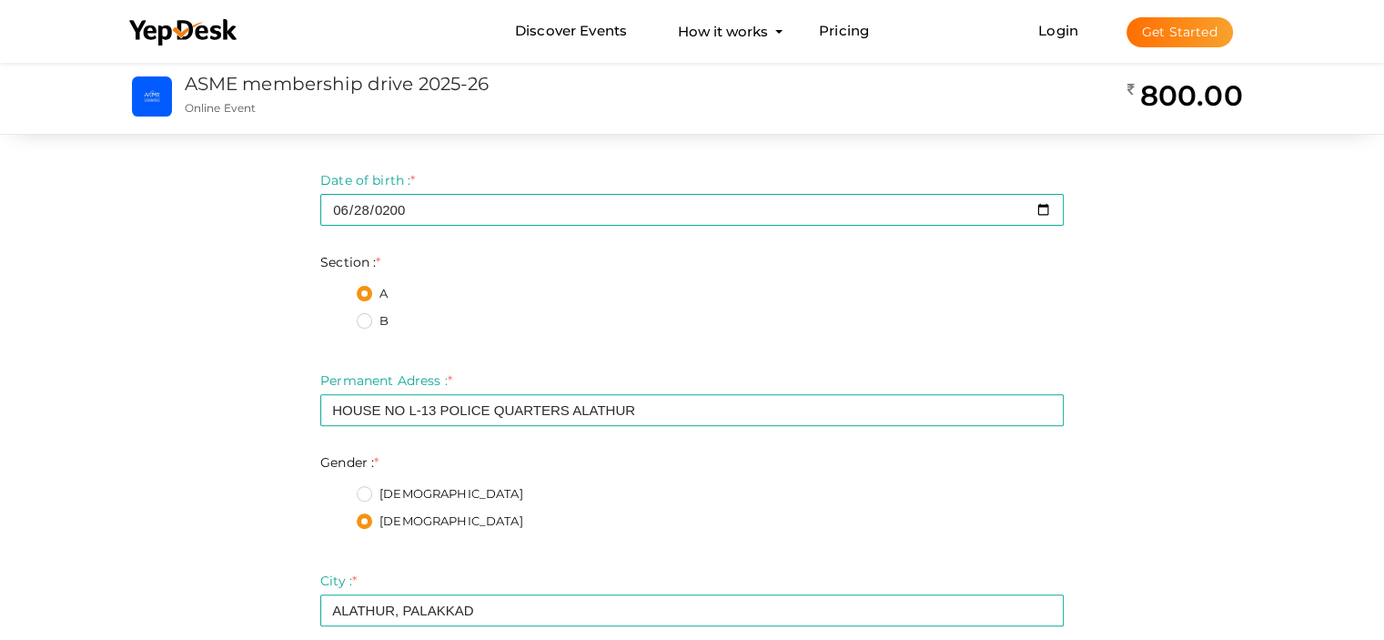
click at [1178, 414] on div "Step 1 Enter registration Details Registrant Name : * M JANIL Required. Invalid…" at bounding box center [692, 278] width 1183 height 1326
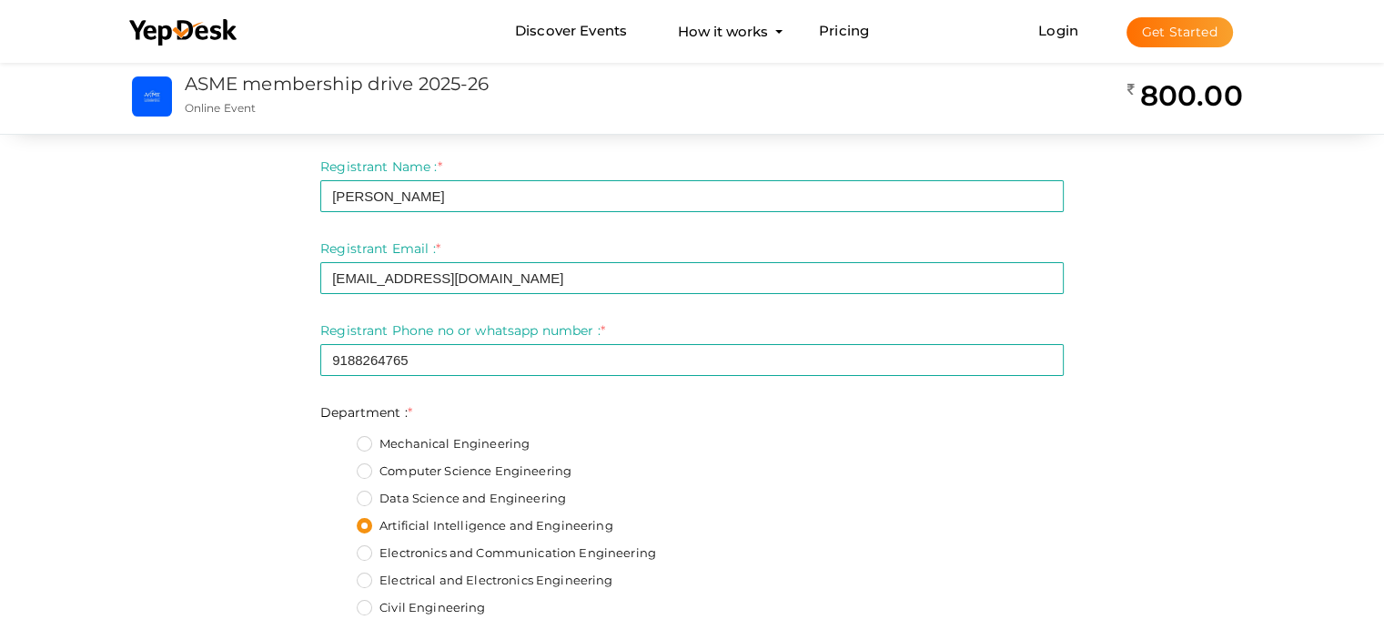
scroll to position [0, 0]
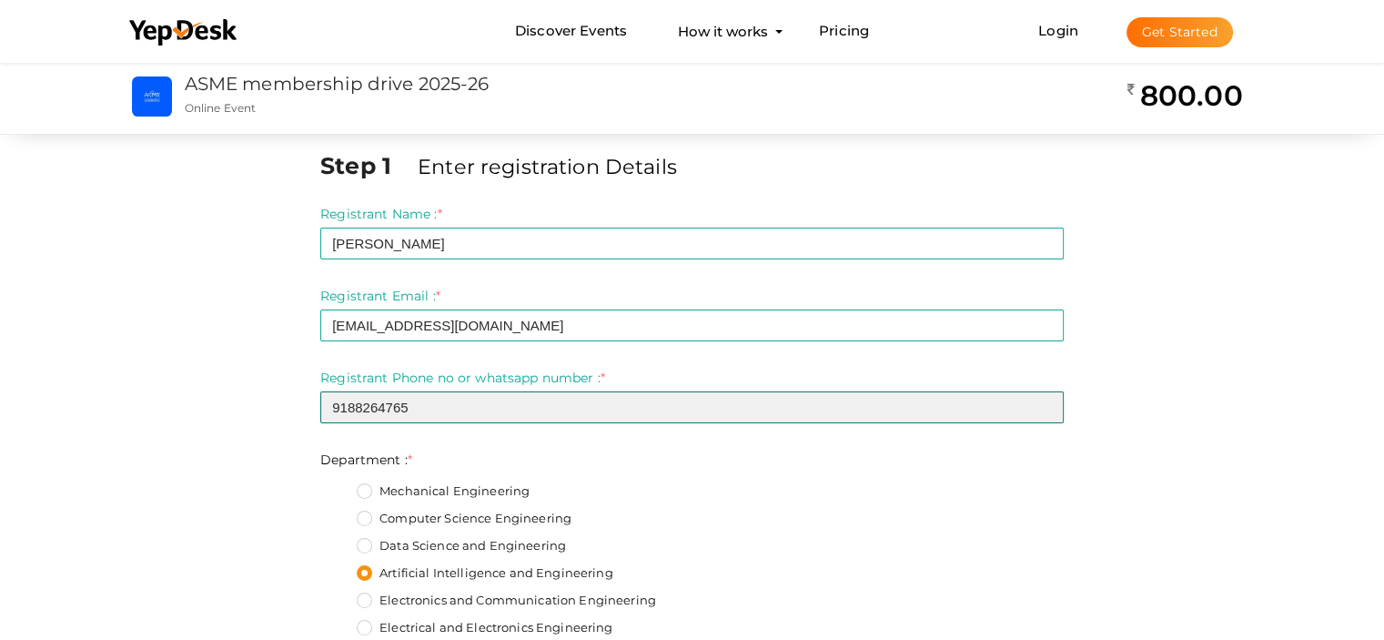
click at [906, 399] on input "9188264765" at bounding box center [691, 407] width 743 height 32
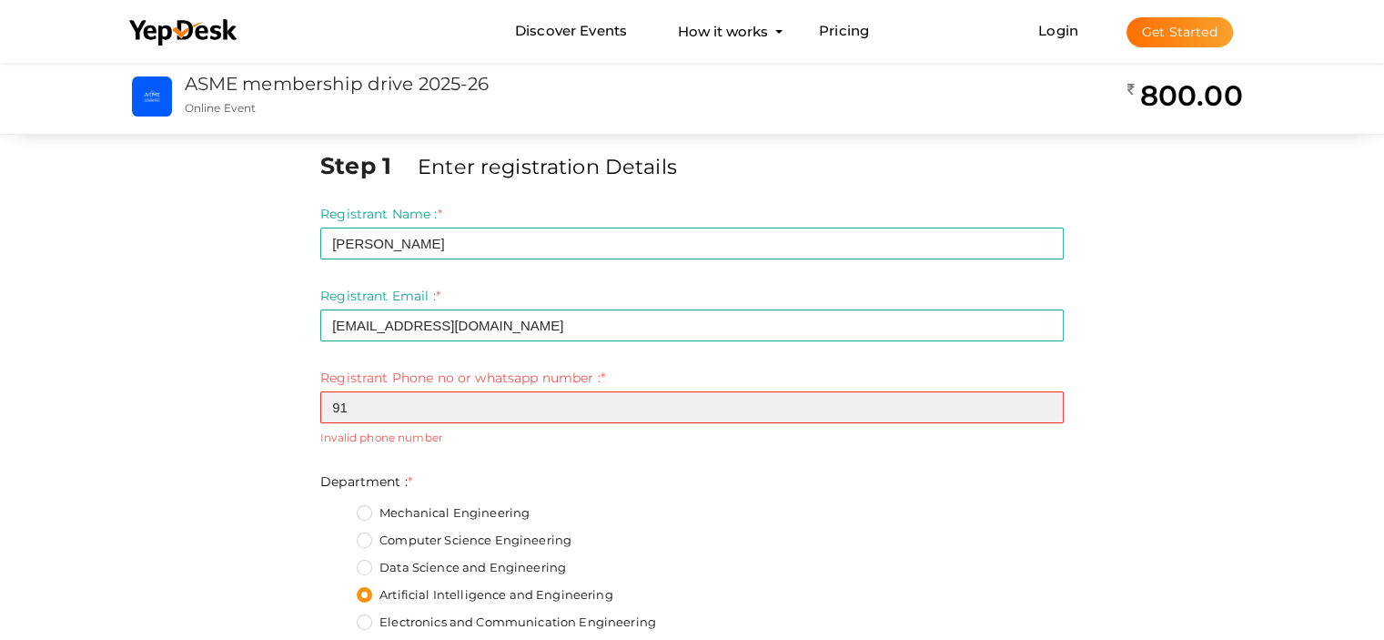
type input "9"
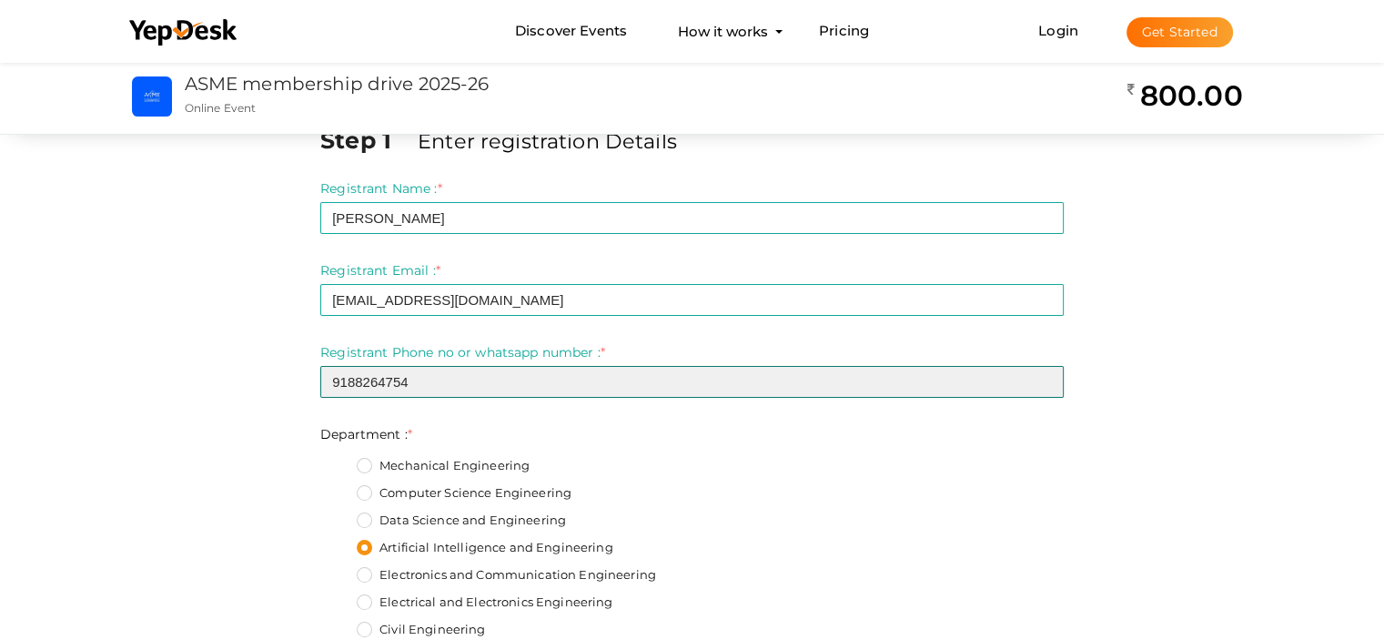
scroll to position [44, 0]
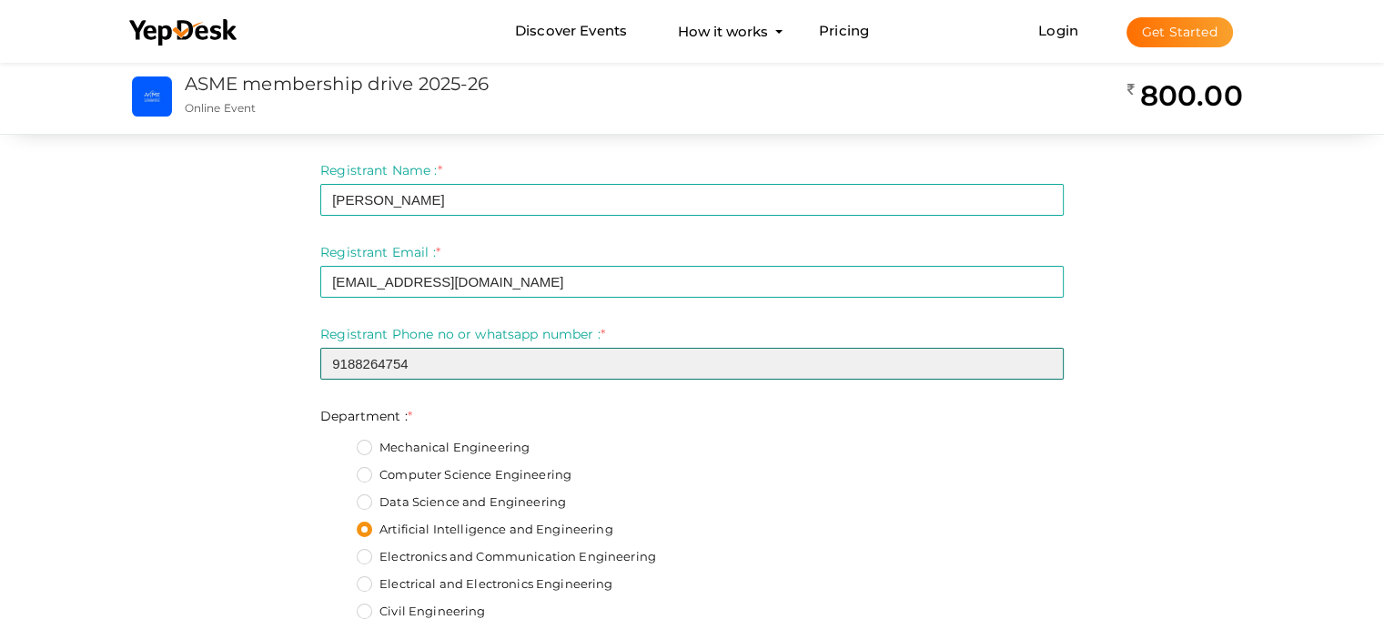
click at [421, 357] on input "9188264754" at bounding box center [691, 364] width 743 height 32
type input "9188264765"
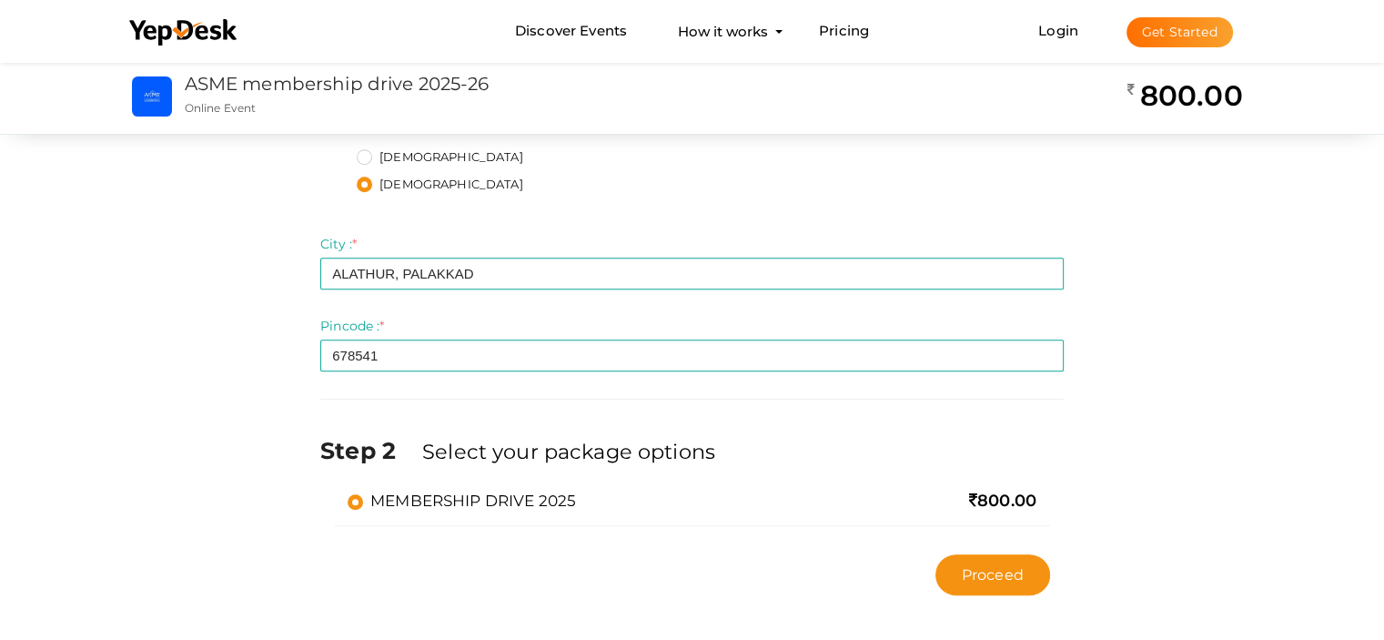
scroll to position [891, 0]
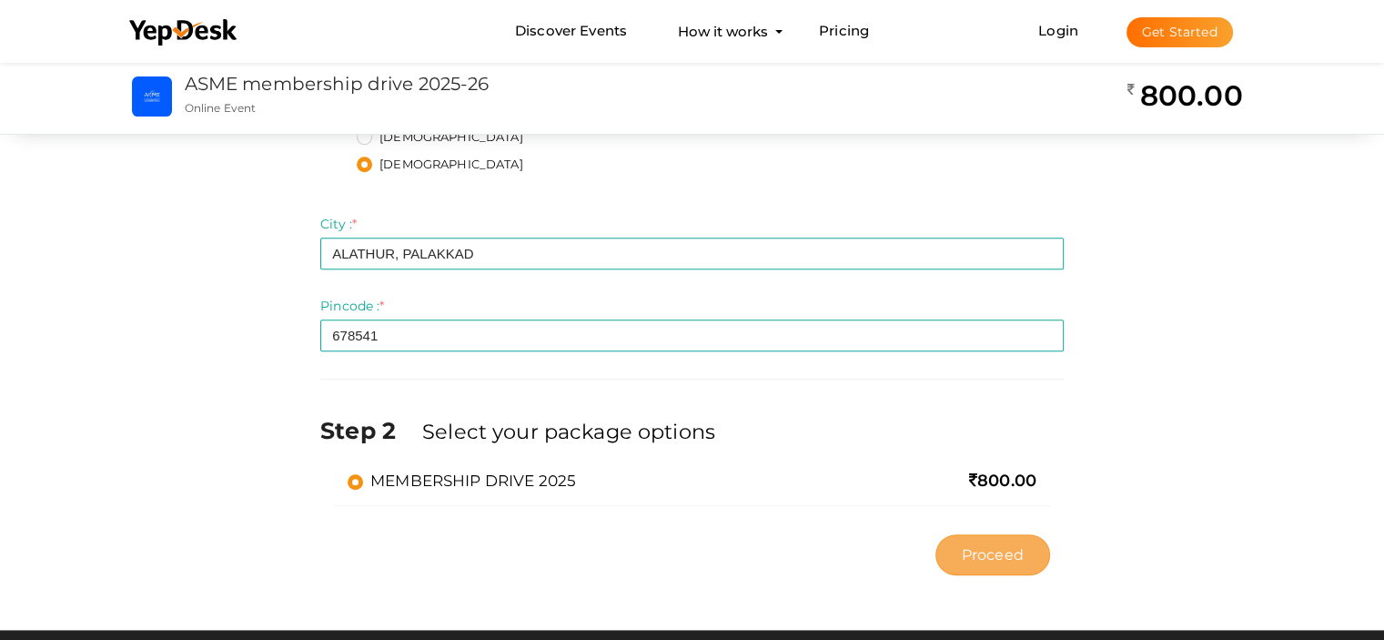
click at [1008, 549] on span "Proceed" at bounding box center [993, 554] width 62 height 21
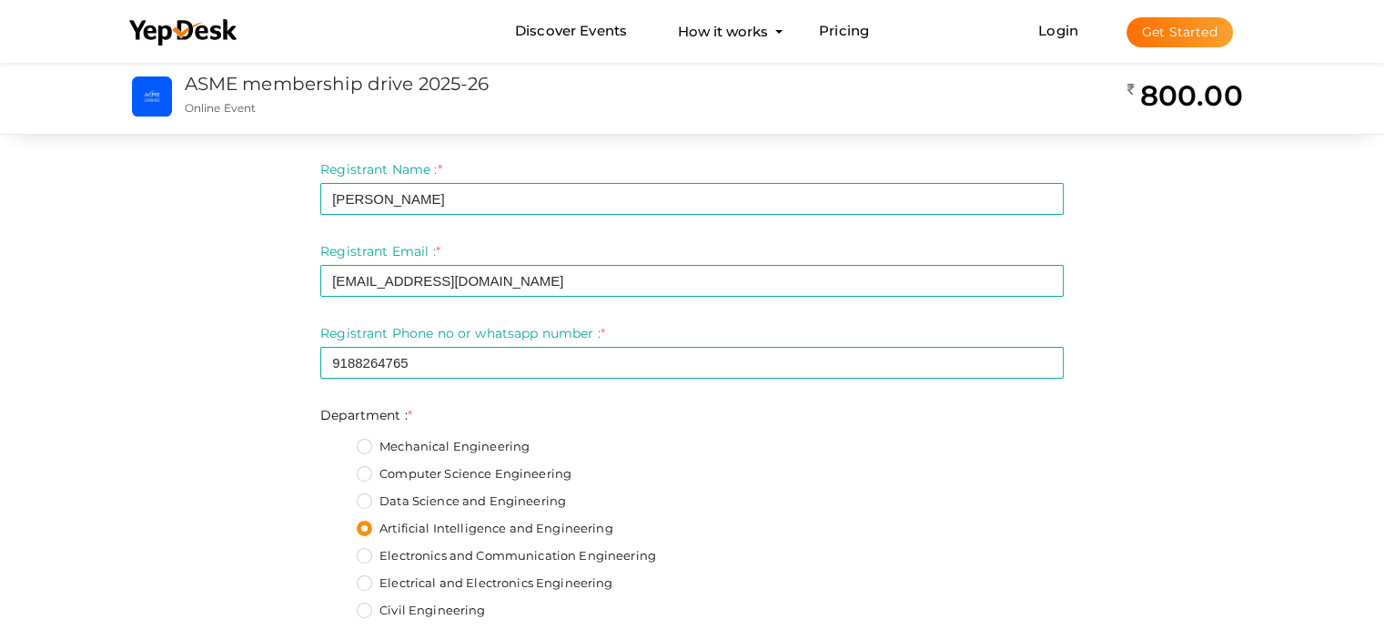
scroll to position [45, 0]
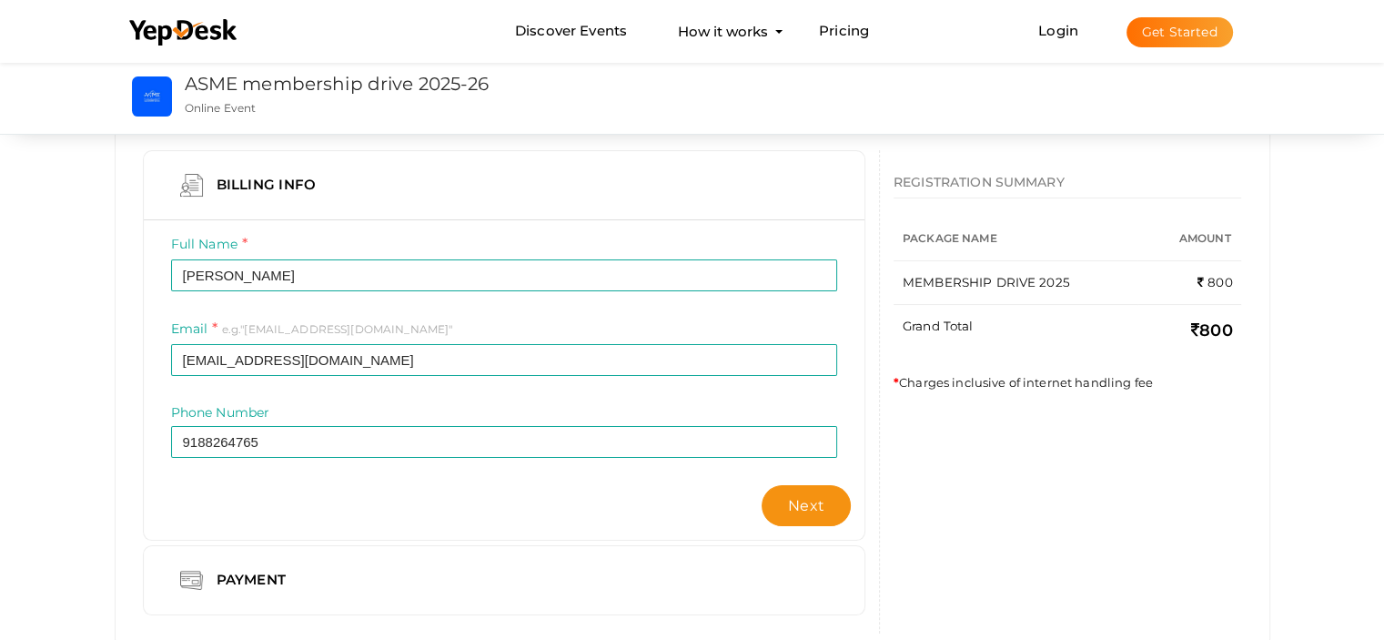
scroll to position [136, 0]
click at [804, 496] on span "Next" at bounding box center [806, 503] width 36 height 17
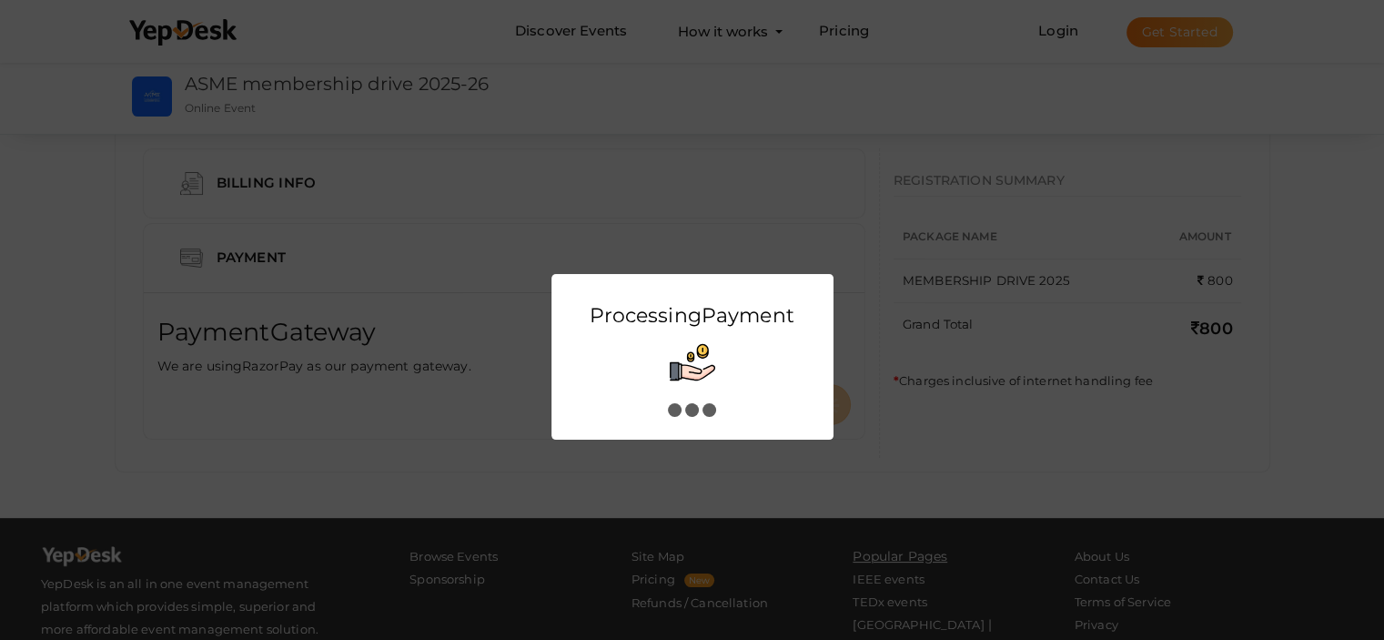
scroll to position [0, 0]
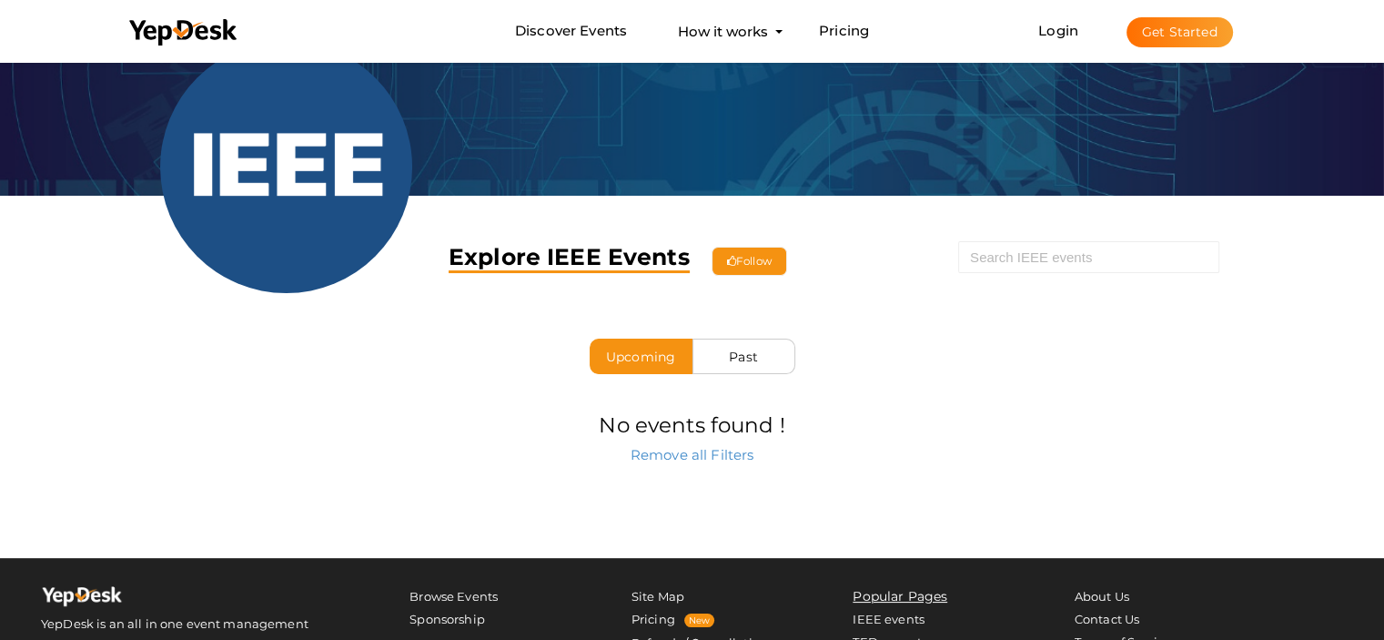
scroll to position [102, 0]
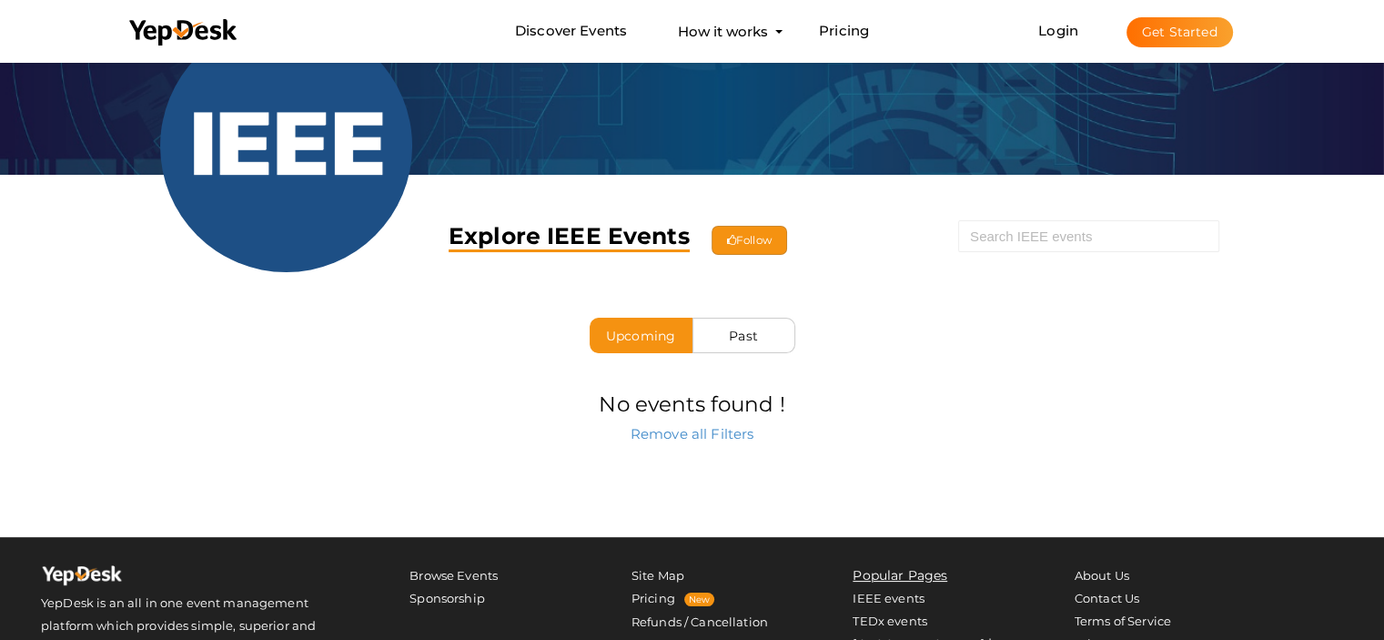
click at [743, 236] on span "Follow" at bounding box center [750, 240] width 76 height 29
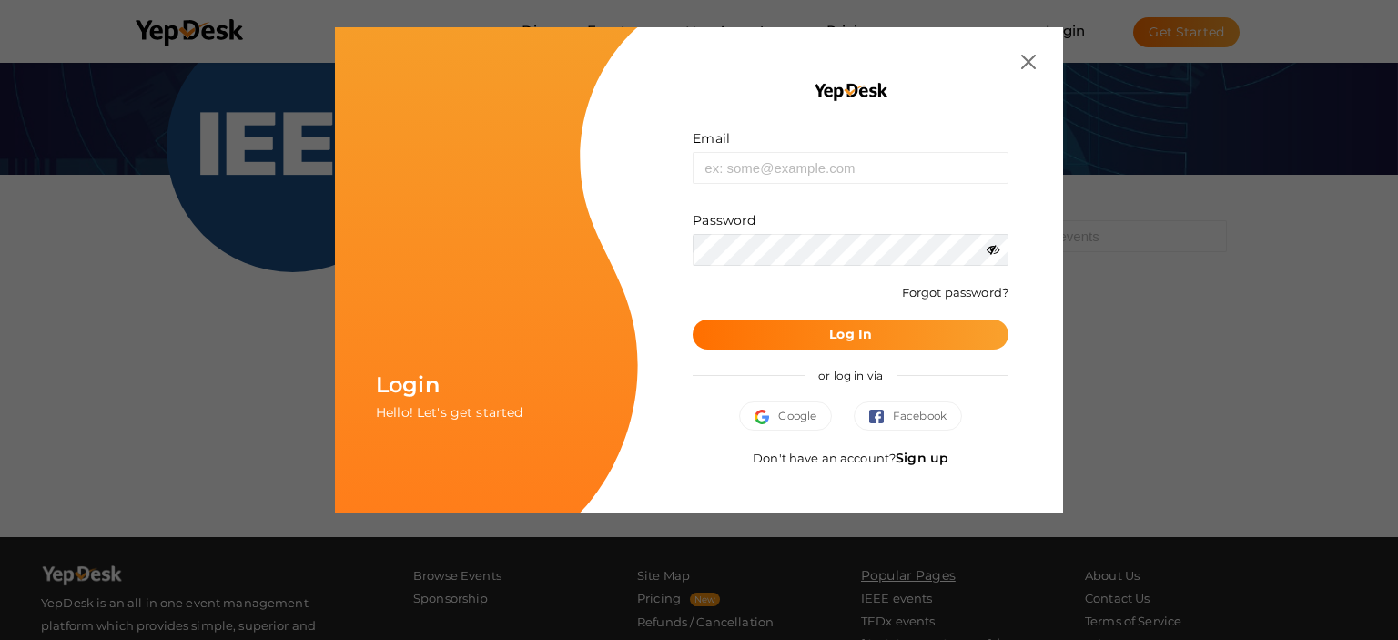
click at [1033, 61] on img at bounding box center [1028, 62] width 15 height 15
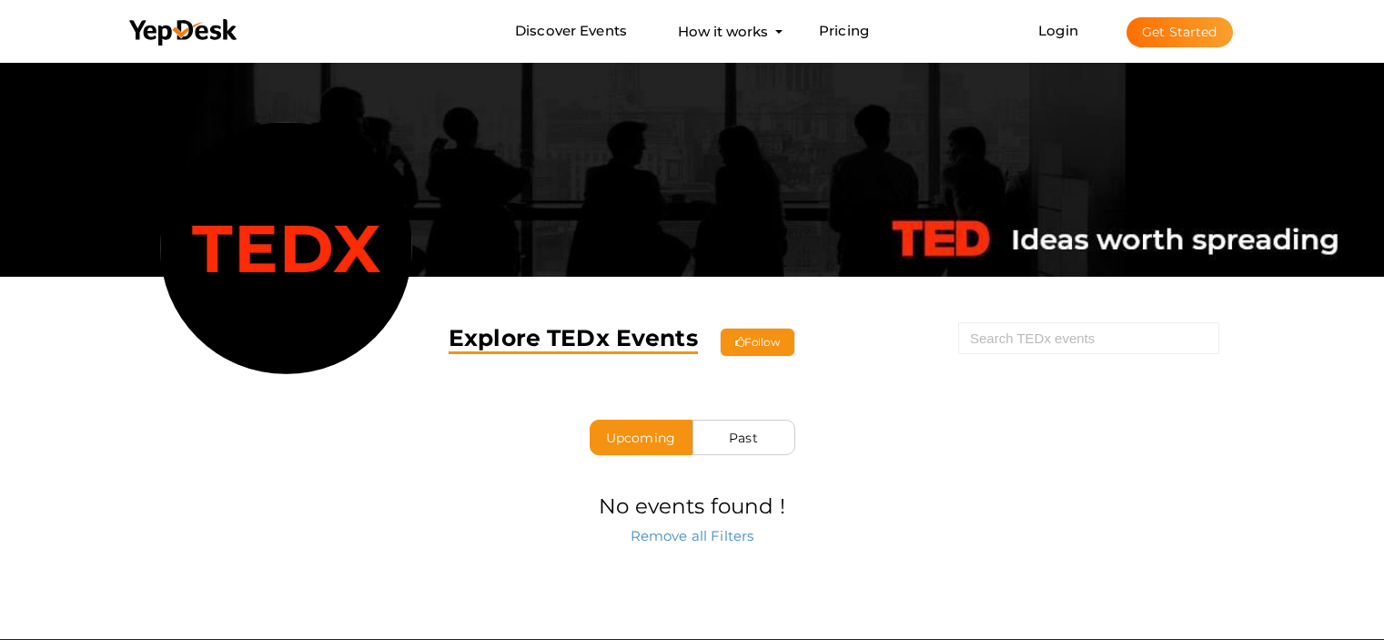
scroll to position [58, 0]
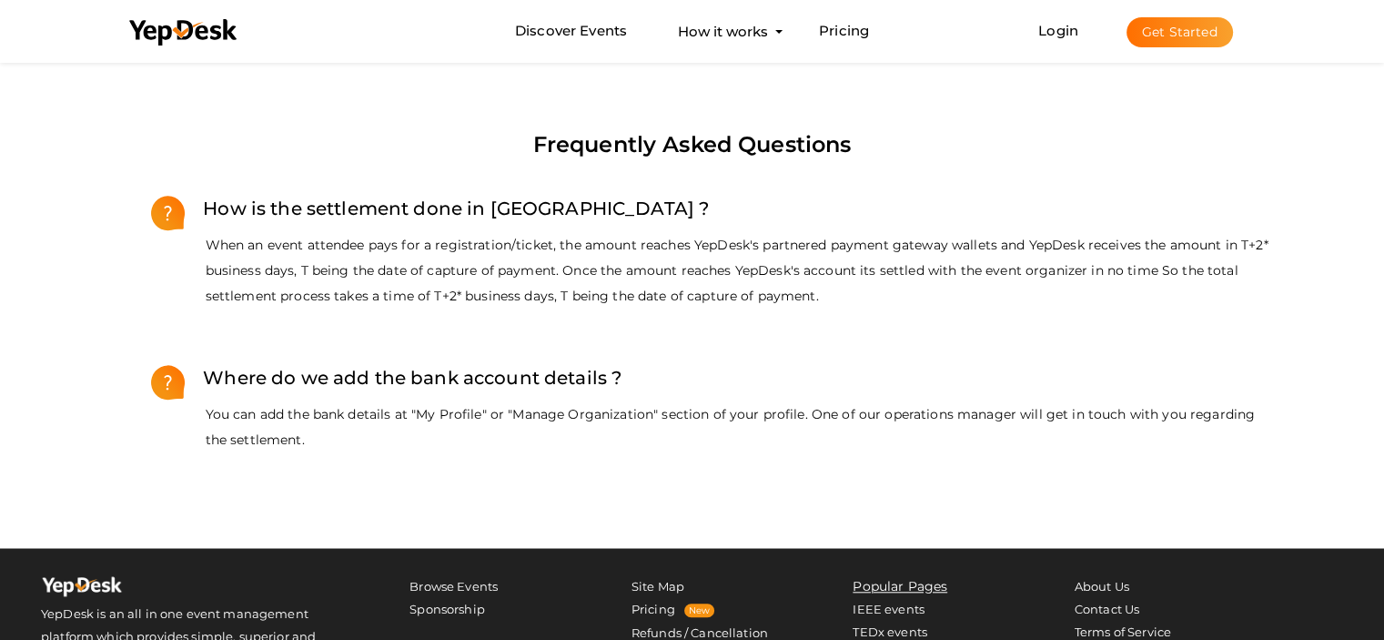
scroll to position [1533, 0]
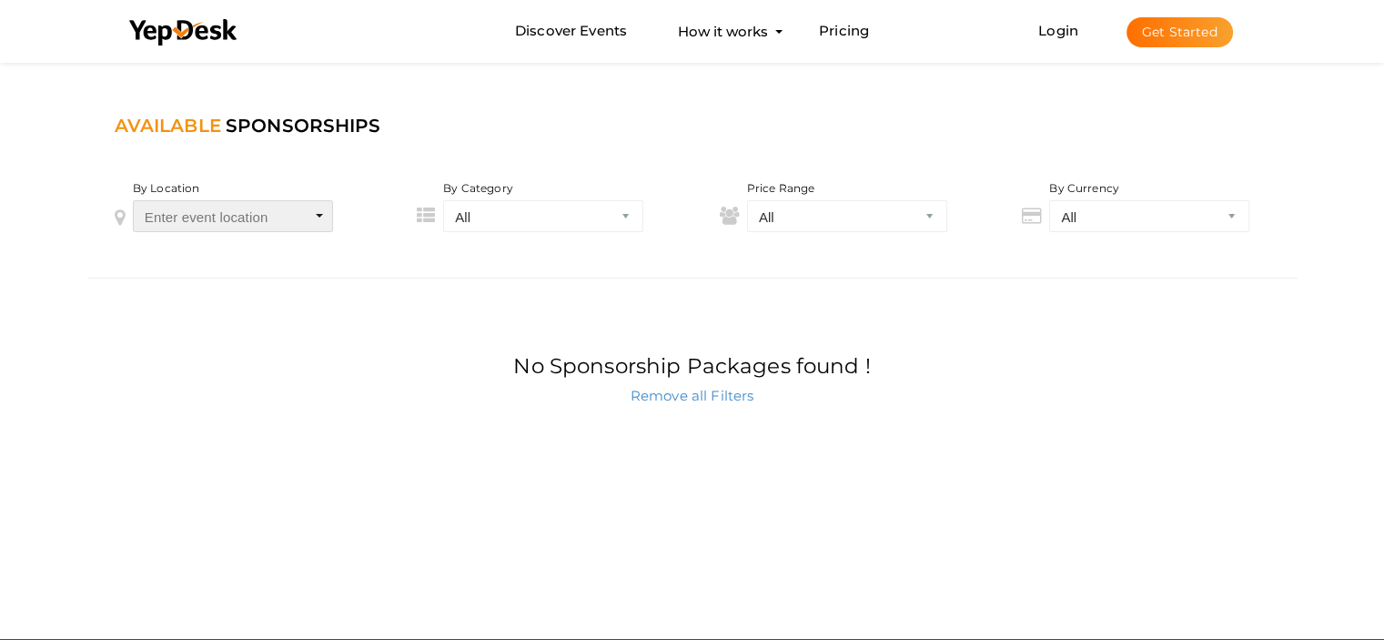
click at [260, 222] on span "Enter event location" at bounding box center [207, 216] width 124 height 15
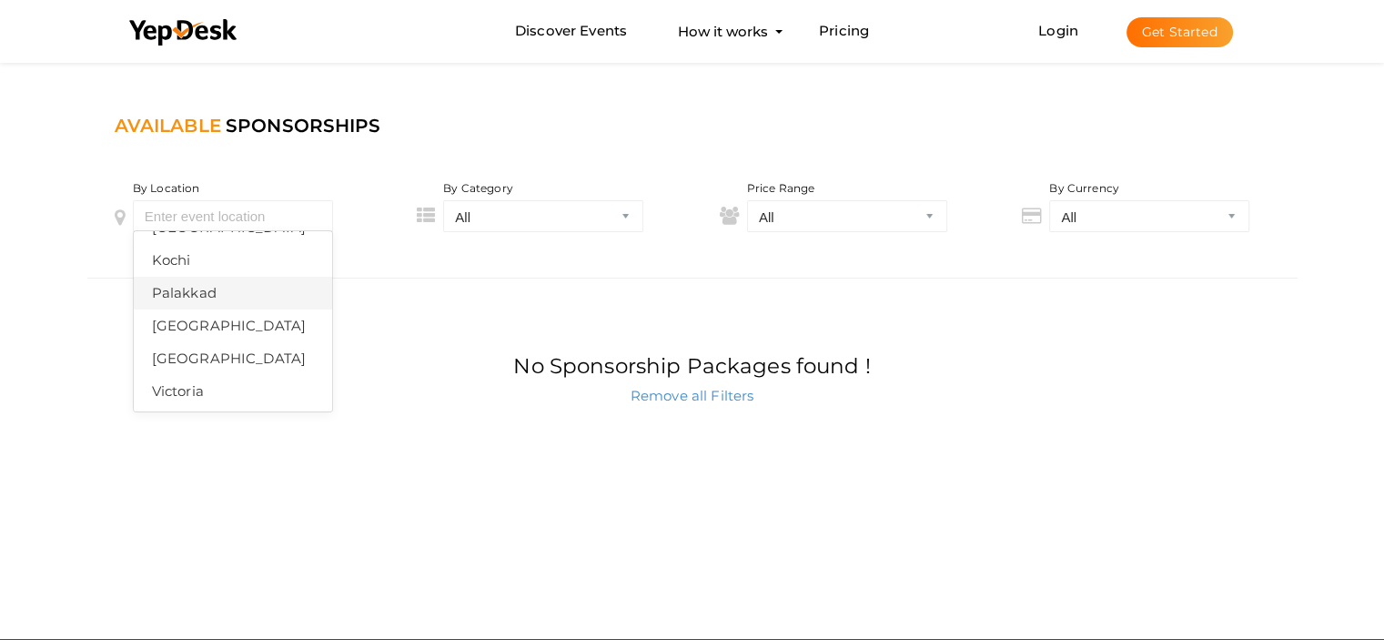
click at [223, 301] on div "Palakkad" at bounding box center [233, 292] width 162 height 27
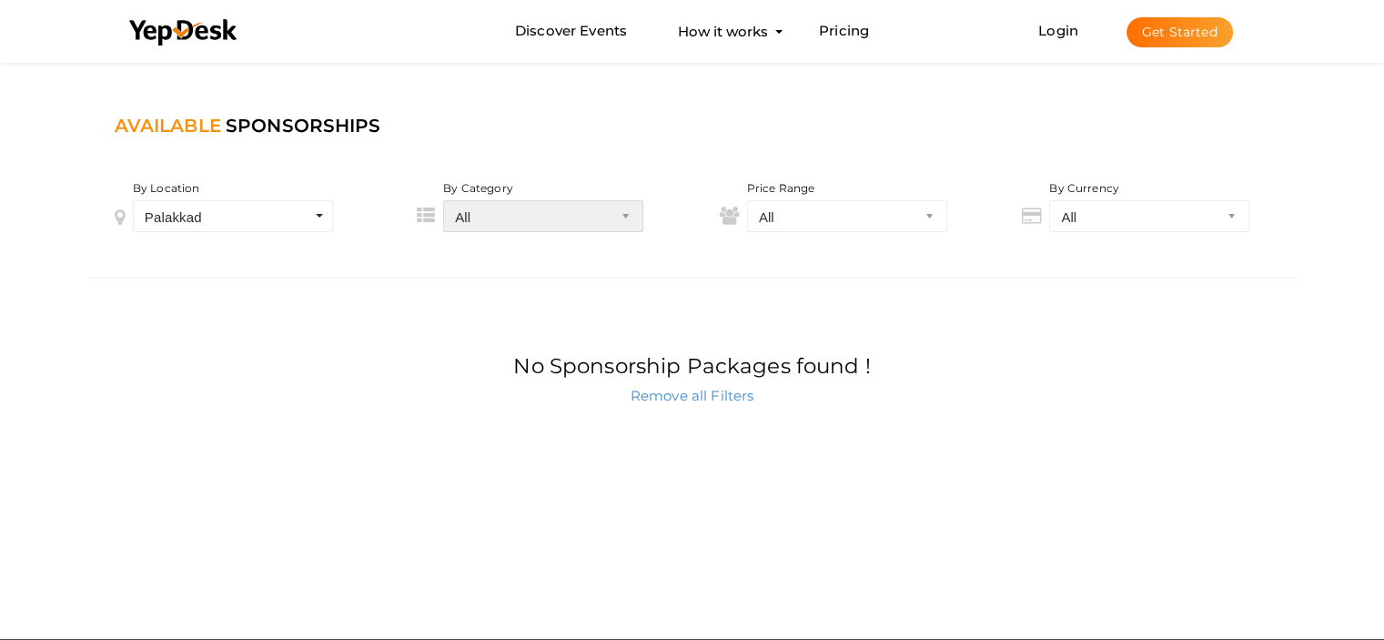
click at [548, 219] on select "All Arts and Culture Children and Family Professional and Technology Colleges a…" at bounding box center [543, 216] width 200 height 32
select select "Sports and Outdoors"
click at [443, 200] on select "All Arts and Culture Children and Family Professional and Technology Colleges a…" at bounding box center [543, 216] width 200 height 32
click at [799, 227] on select "All Free 1 - 500 501 - 1000 1001 - 2500 2501 - 5000 5001 - 10000 10000 +" at bounding box center [847, 216] width 200 height 32
click at [747, 200] on select "All Free 1 - 500 501 - 1000 1001 - 2500 2501 - 5000 5001 - 10000 10000 +" at bounding box center [847, 216] width 200 height 32
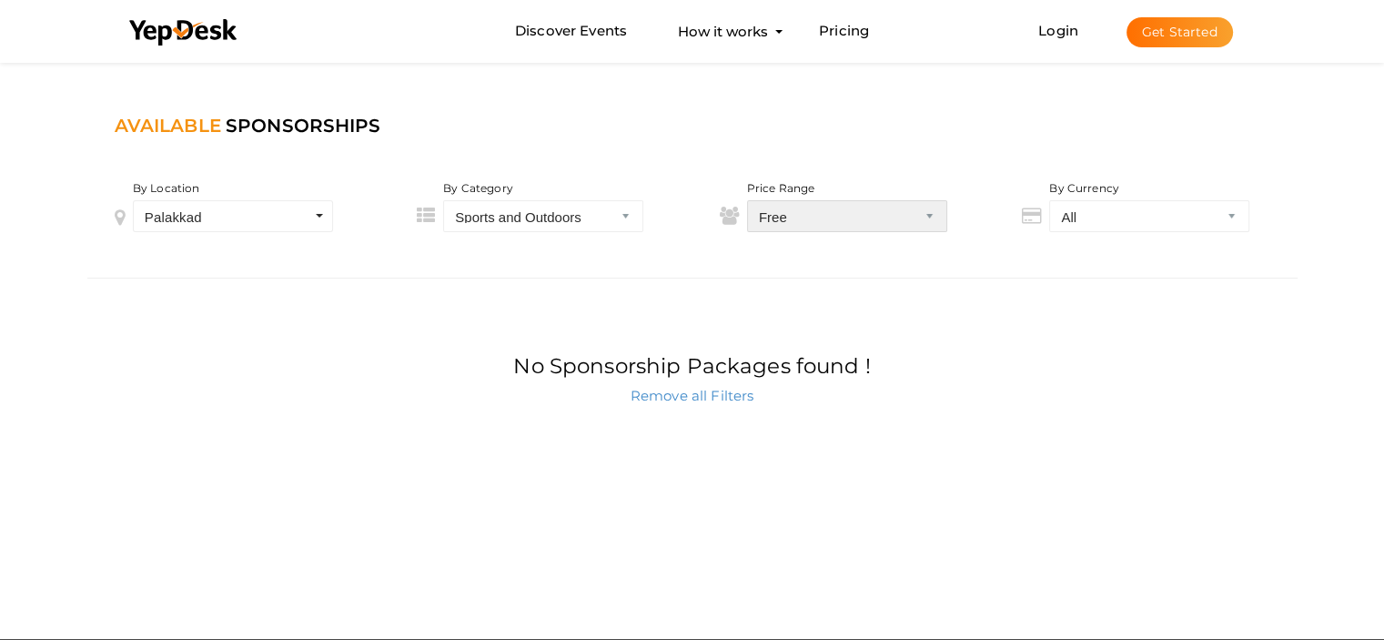
click at [804, 200] on select "All Free 1 - 500 501 - 1000 1001 - 2500 2501 - 5000 5001 - 10000 10000 +" at bounding box center [847, 216] width 200 height 32
select select "All"
click at [747, 200] on select "All Free 1 - 500 501 - 1000 1001 - 2500 2501 - 5000 5001 - 10000 10000 +" at bounding box center [847, 216] width 200 height 32
click at [1165, 214] on select "All INR USD CAD" at bounding box center [1149, 216] width 200 height 32
select select "INR"
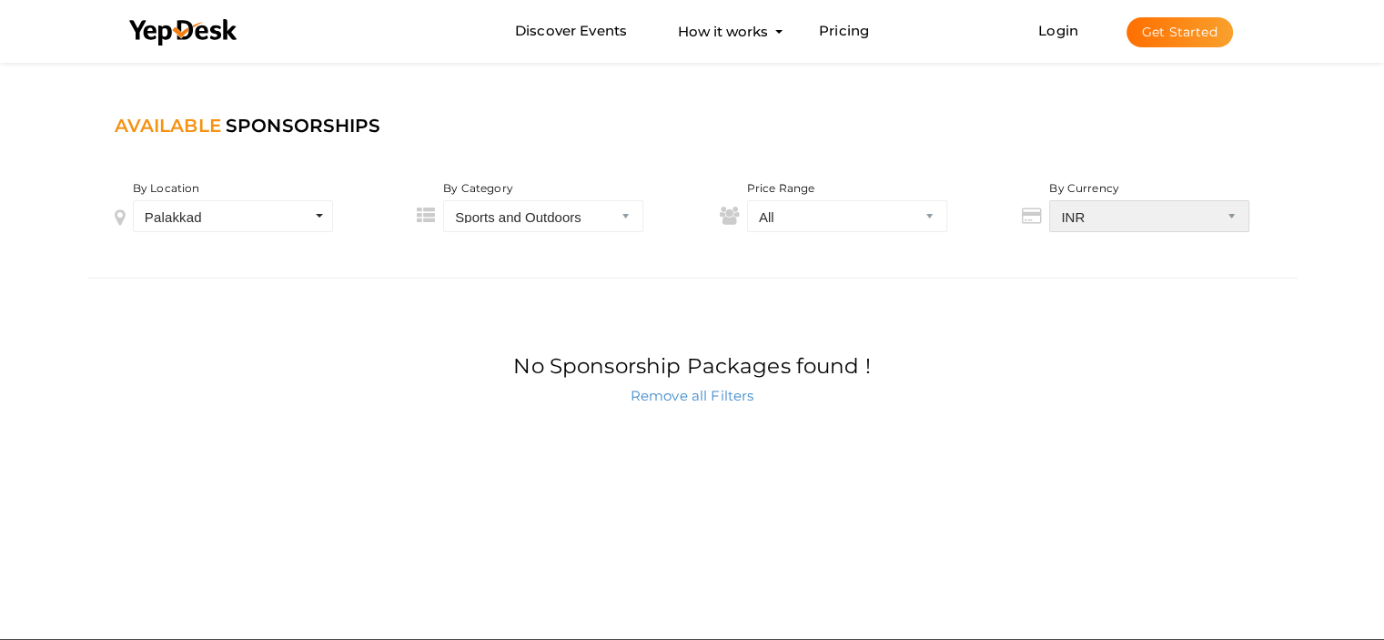
click at [1049, 200] on select "All INR USD CAD" at bounding box center [1149, 216] width 200 height 32
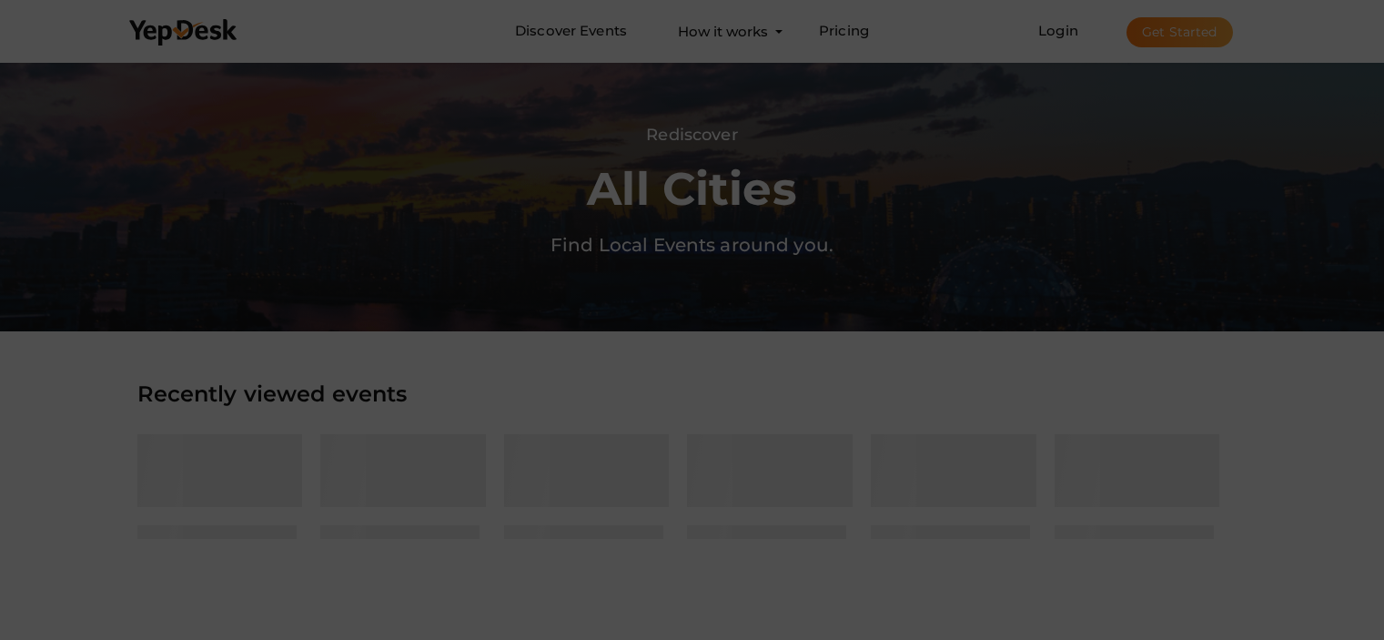
scroll to position [58, 0]
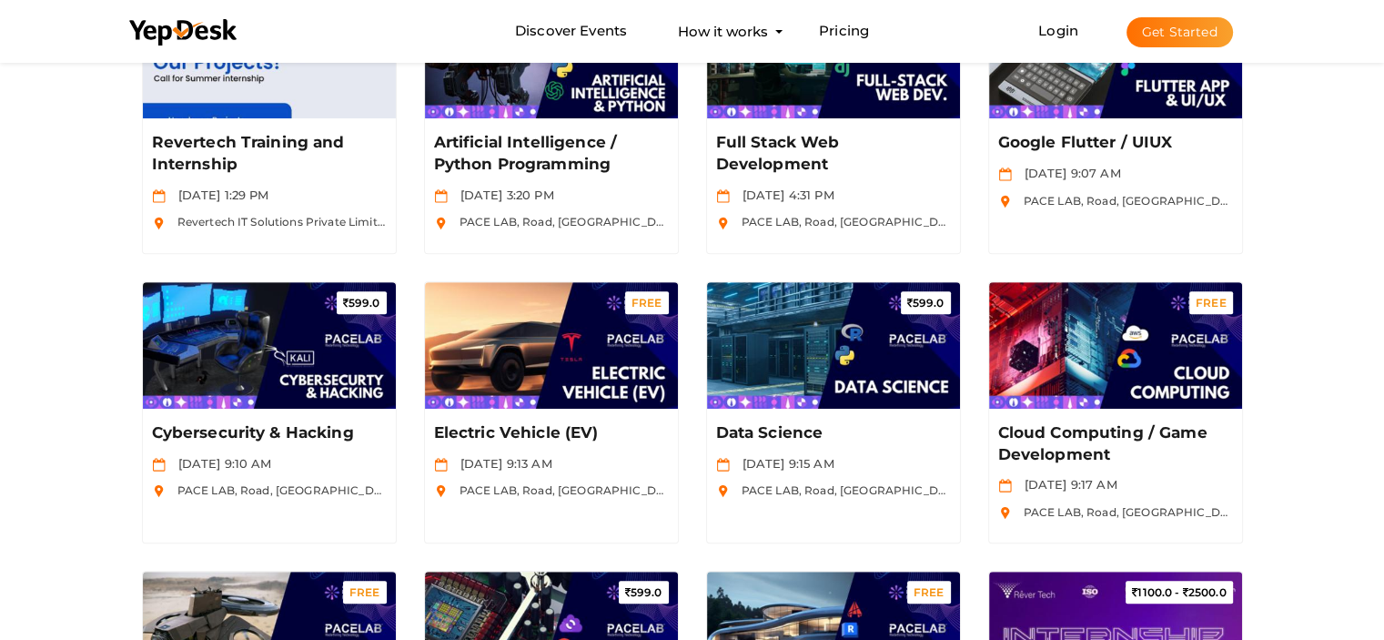
scroll to position [804, 0]
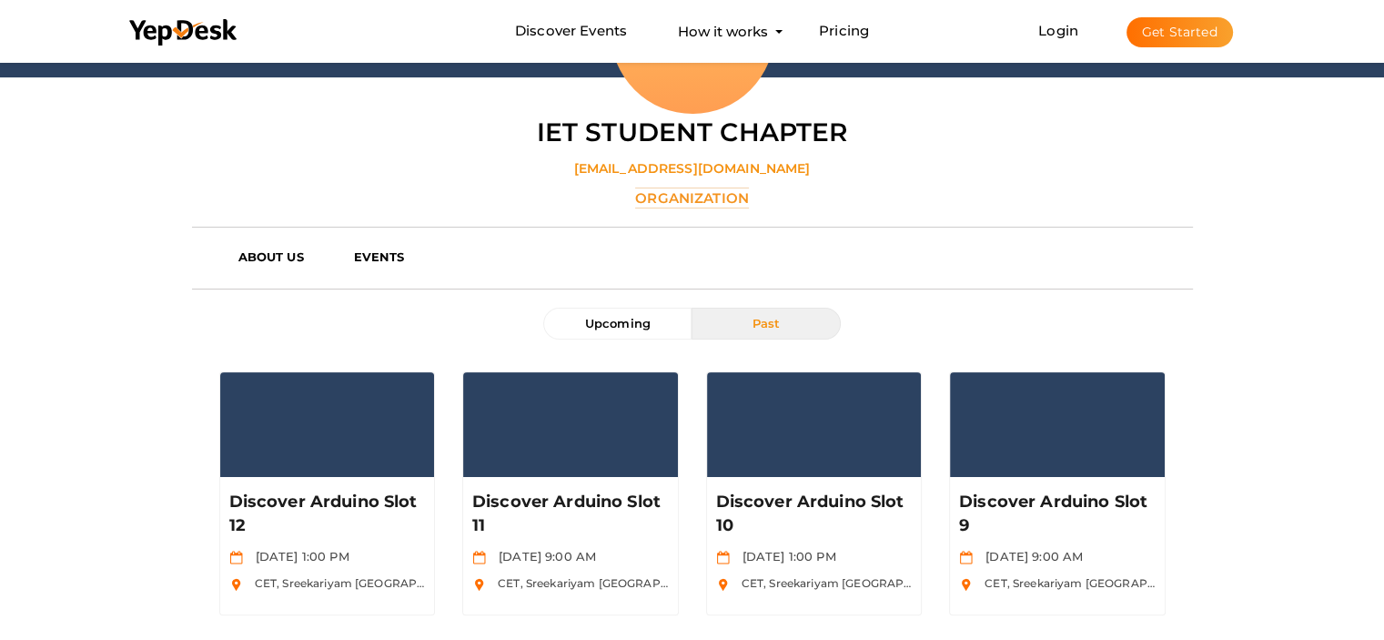
scroll to position [329, 0]
